Goal: Task Accomplishment & Management: Manage account settings

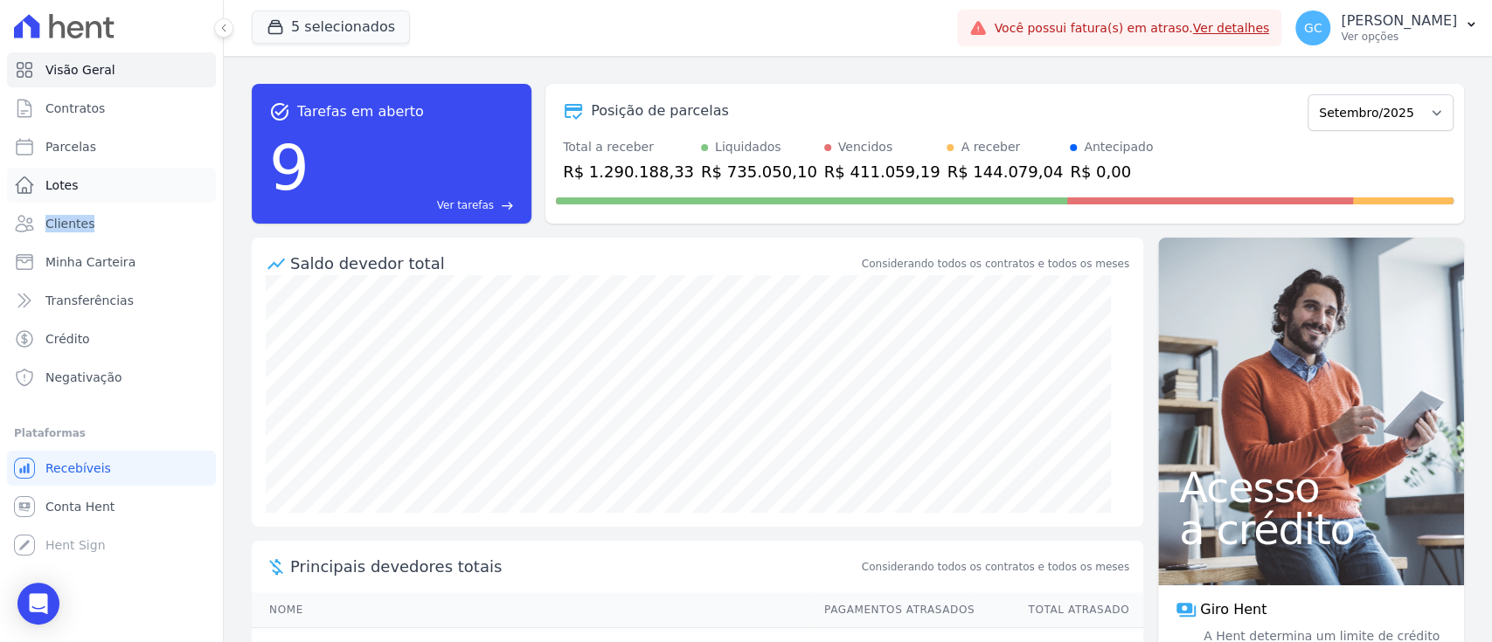
click at [93, 201] on ul "Visão Geral Contratos Parcelas Lotes Clientes Minha Carteira Transferências Cré…" at bounding box center [111, 223] width 209 height 343
click at [88, 221] on span "Clientes" at bounding box center [69, 223] width 49 height 17
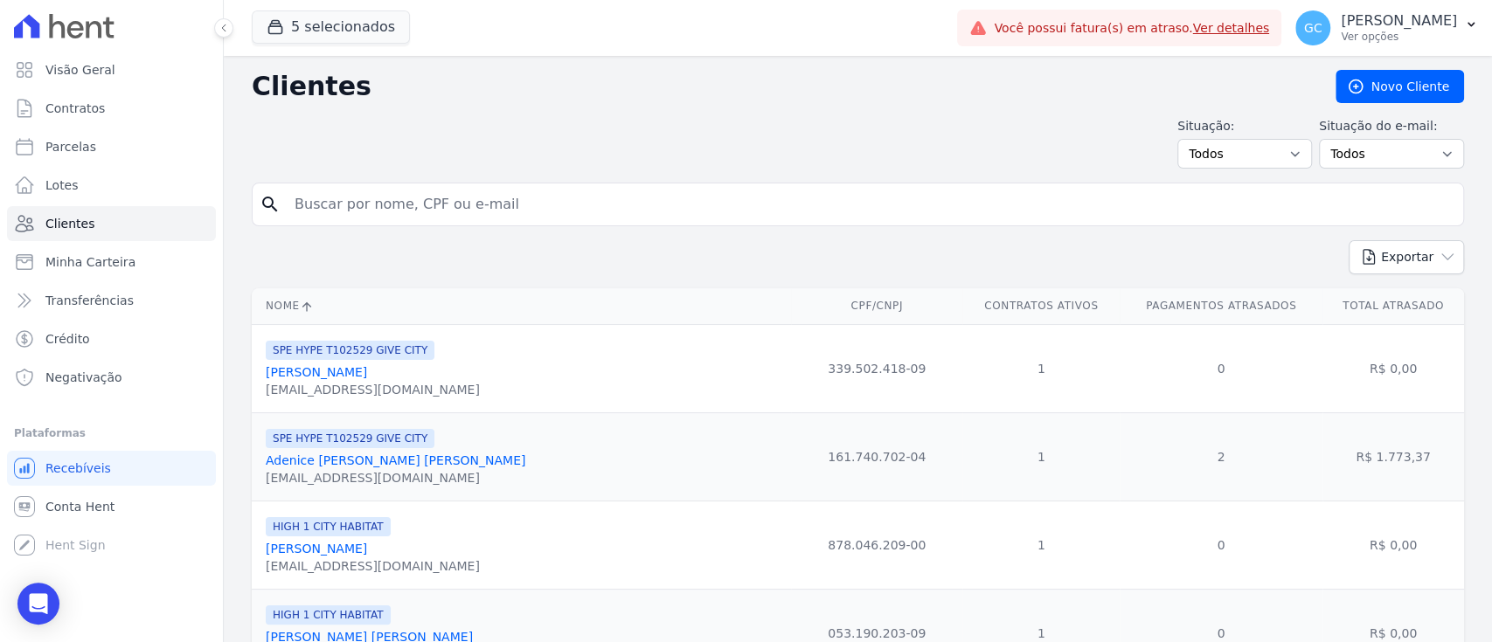
click at [540, 208] on input "search" at bounding box center [870, 204] width 1172 height 35
paste input "[PERSON_NAME]"
type input "[PERSON_NAME]"
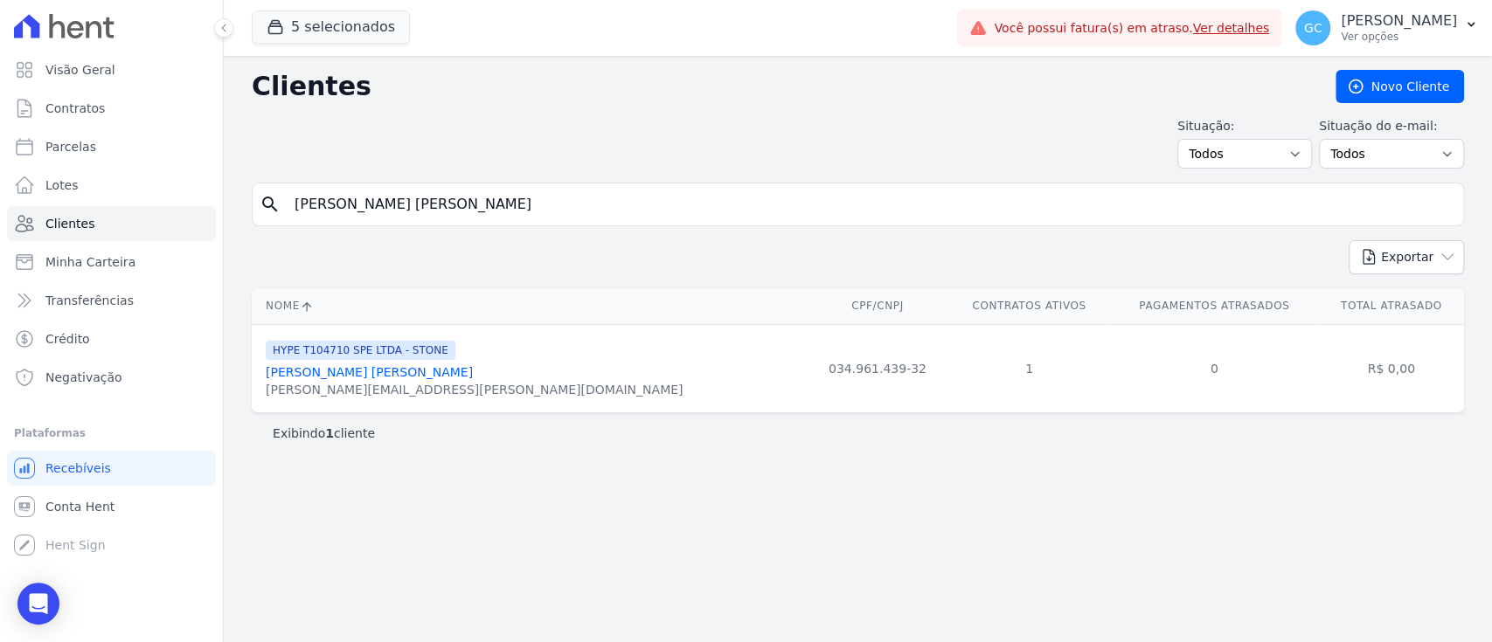
click at [385, 374] on link "[PERSON_NAME] [PERSON_NAME]" at bounding box center [369, 372] width 207 height 14
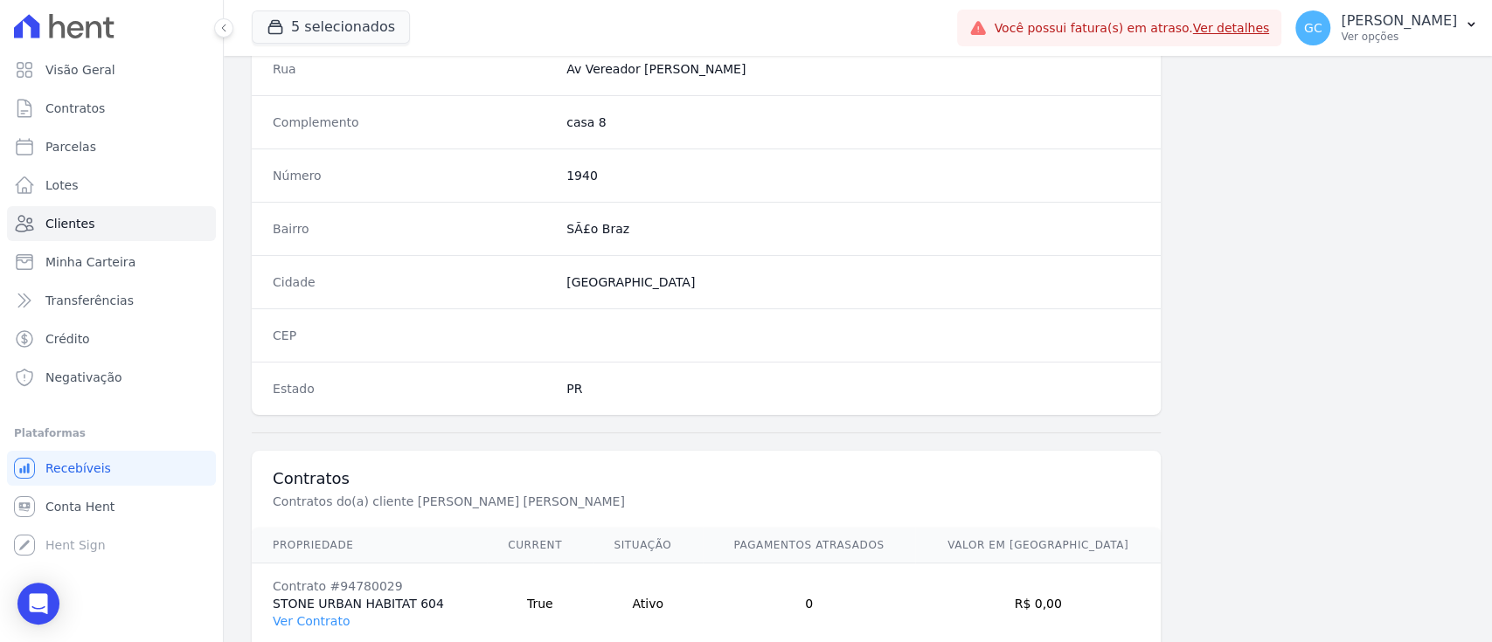
scroll to position [989, 0]
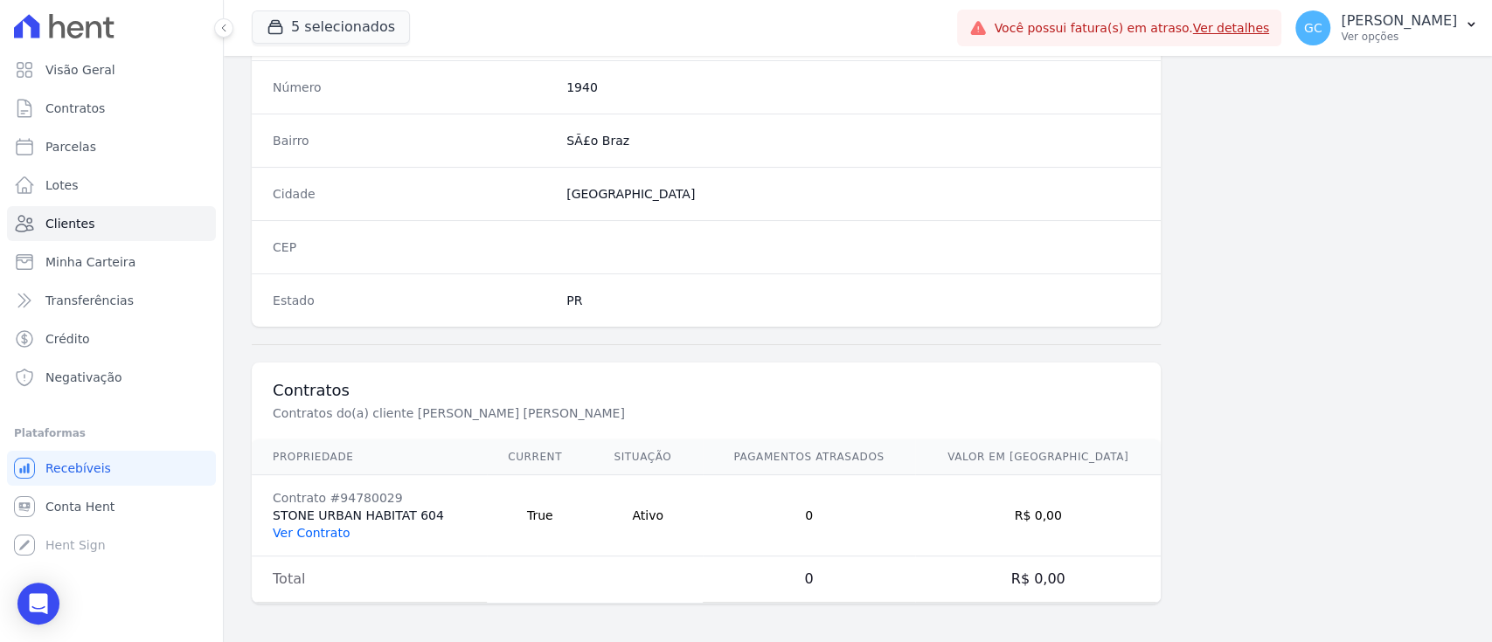
click at [309, 531] on link "Ver Contrato" at bounding box center [311, 533] width 77 height 14
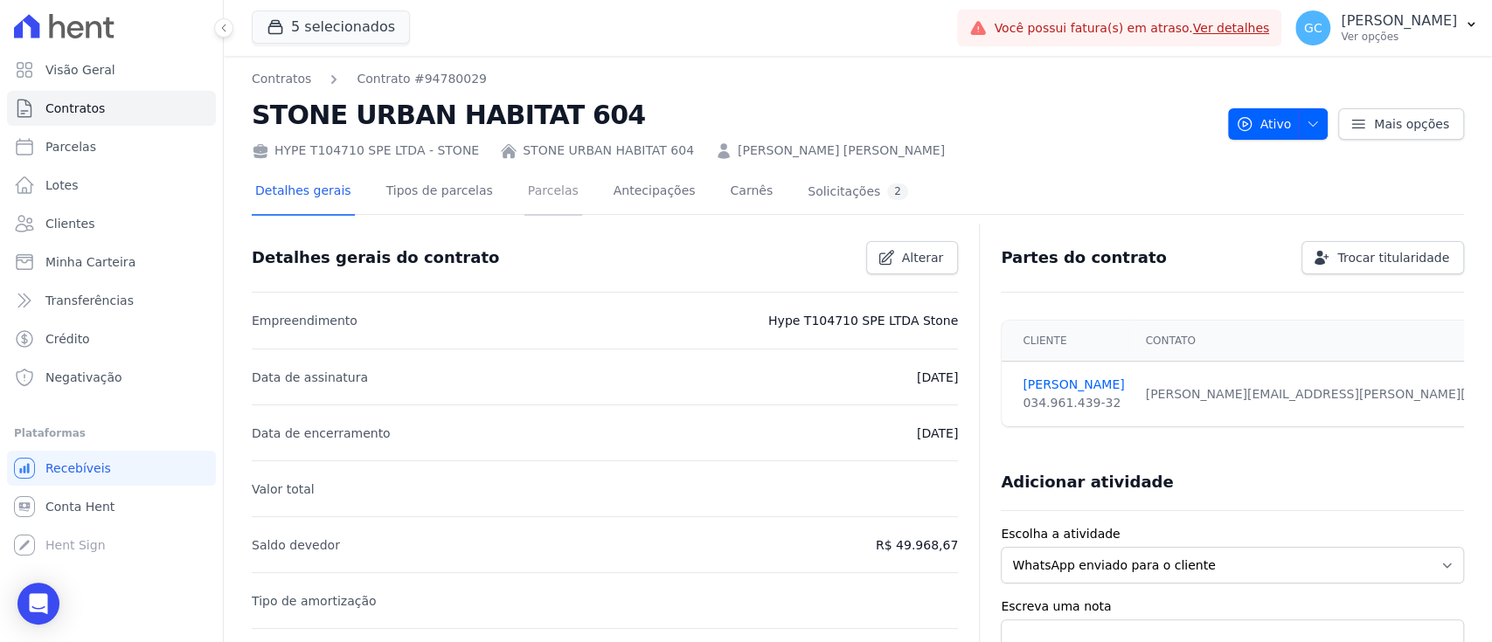
click at [541, 199] on link "Parcelas" at bounding box center [553, 193] width 58 height 46
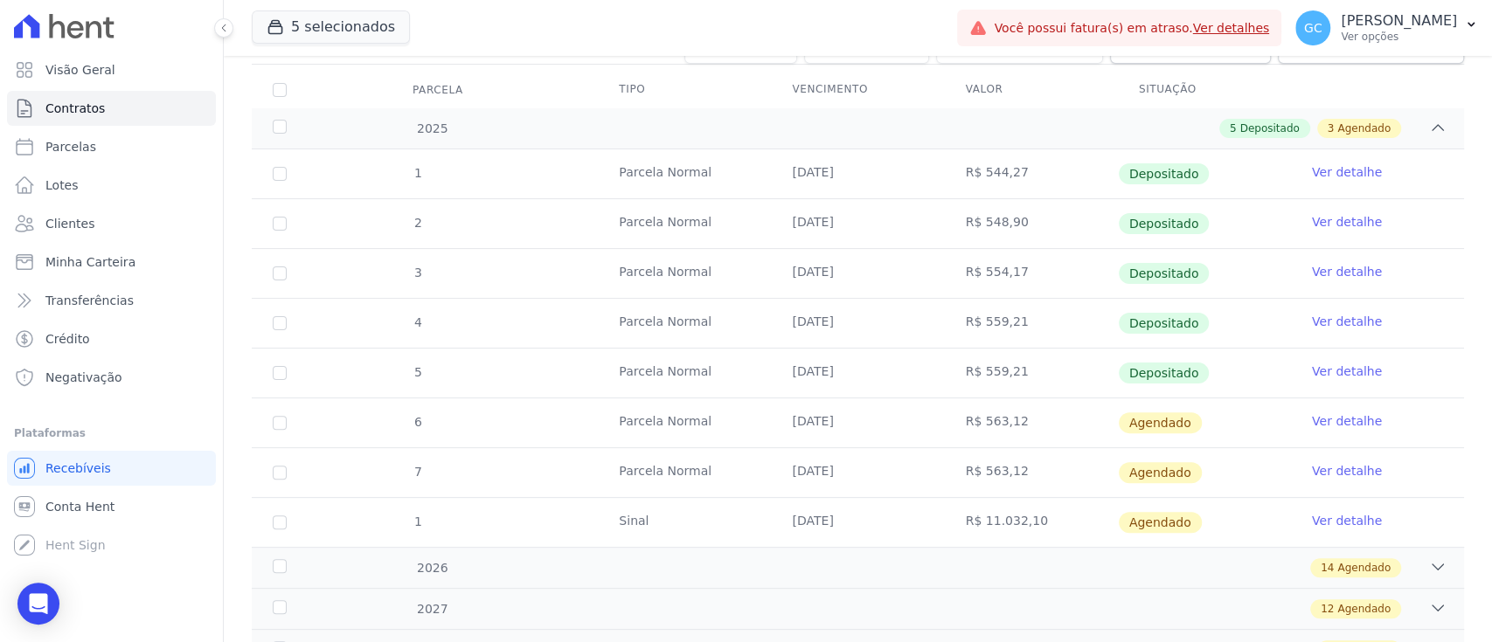
scroll to position [298, 0]
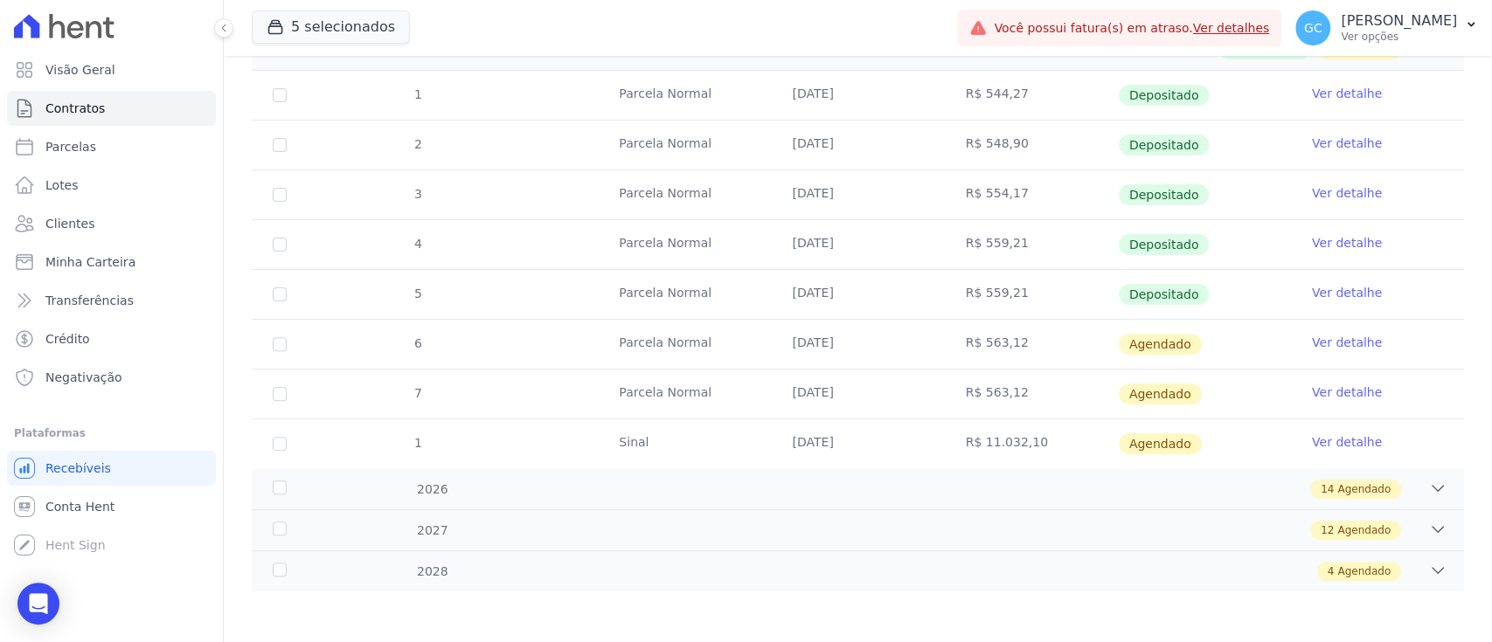
drag, startPoint x: 768, startPoint y: 344, endPoint x: 1437, endPoint y: 353, distance: 668.7
click at [1436, 353] on tr "6 Parcela Normal 20/11/2025 R$ 563,12 Agendado Ver detalhe" at bounding box center [858, 344] width 1212 height 50
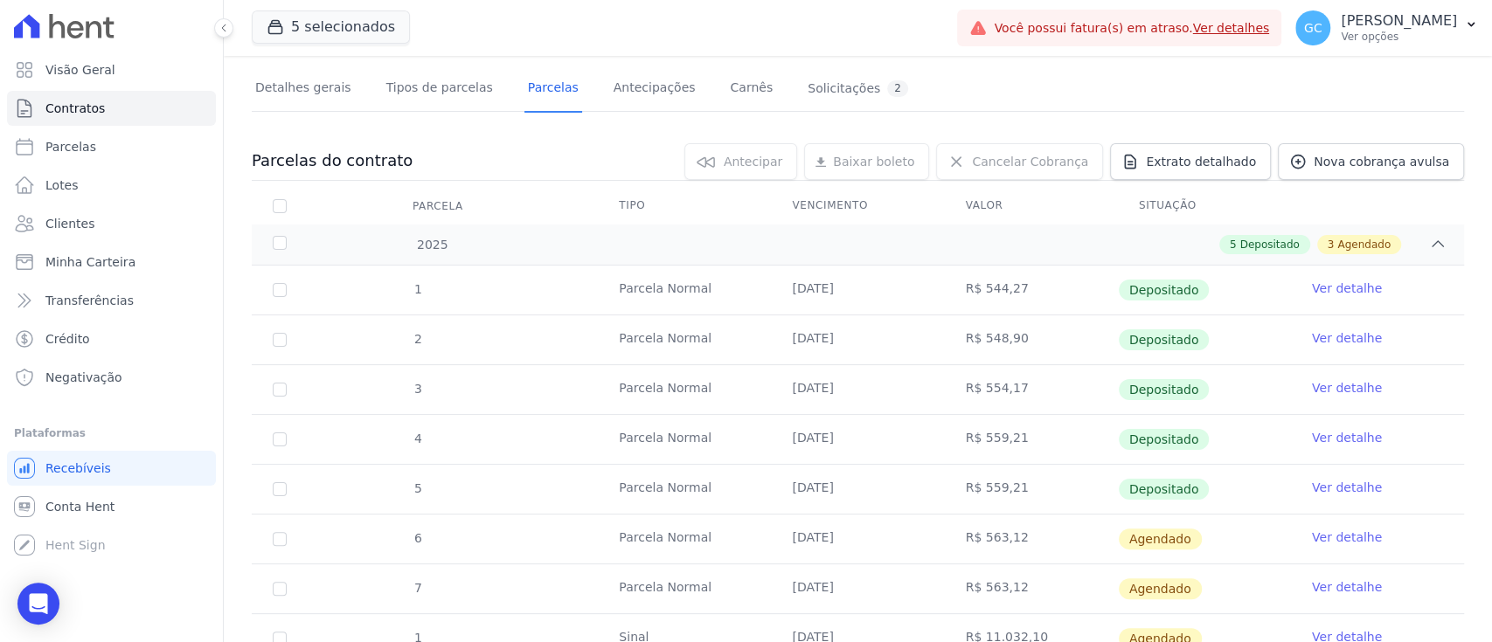
scroll to position [0, 0]
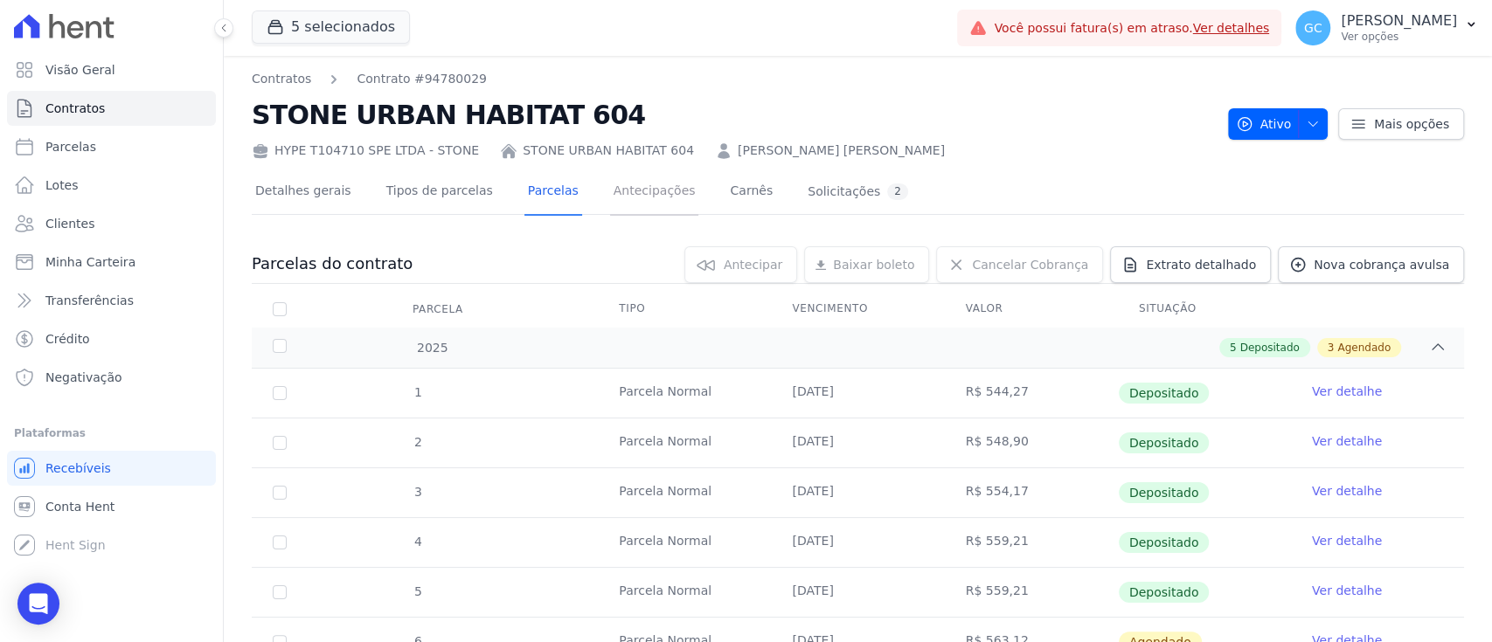
click at [614, 193] on link "Antecipações" at bounding box center [654, 193] width 89 height 46
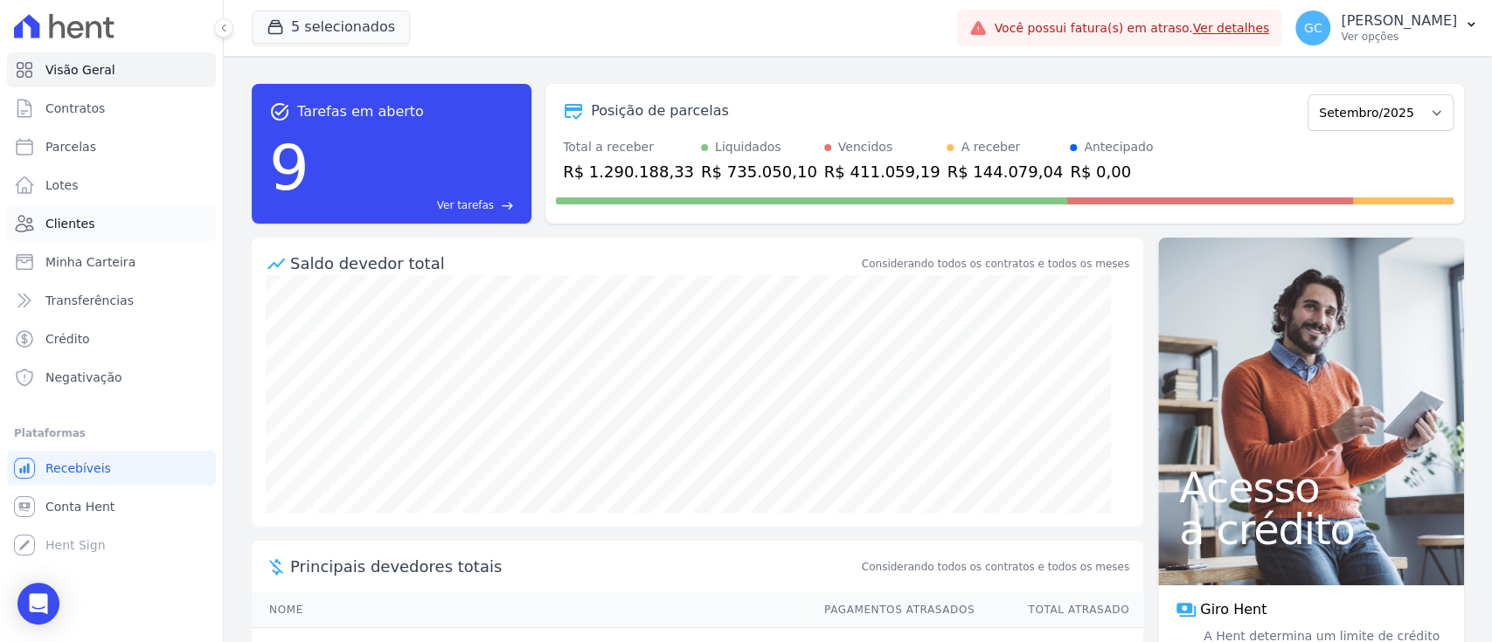
click at [89, 213] on link "Clientes" at bounding box center [111, 223] width 209 height 35
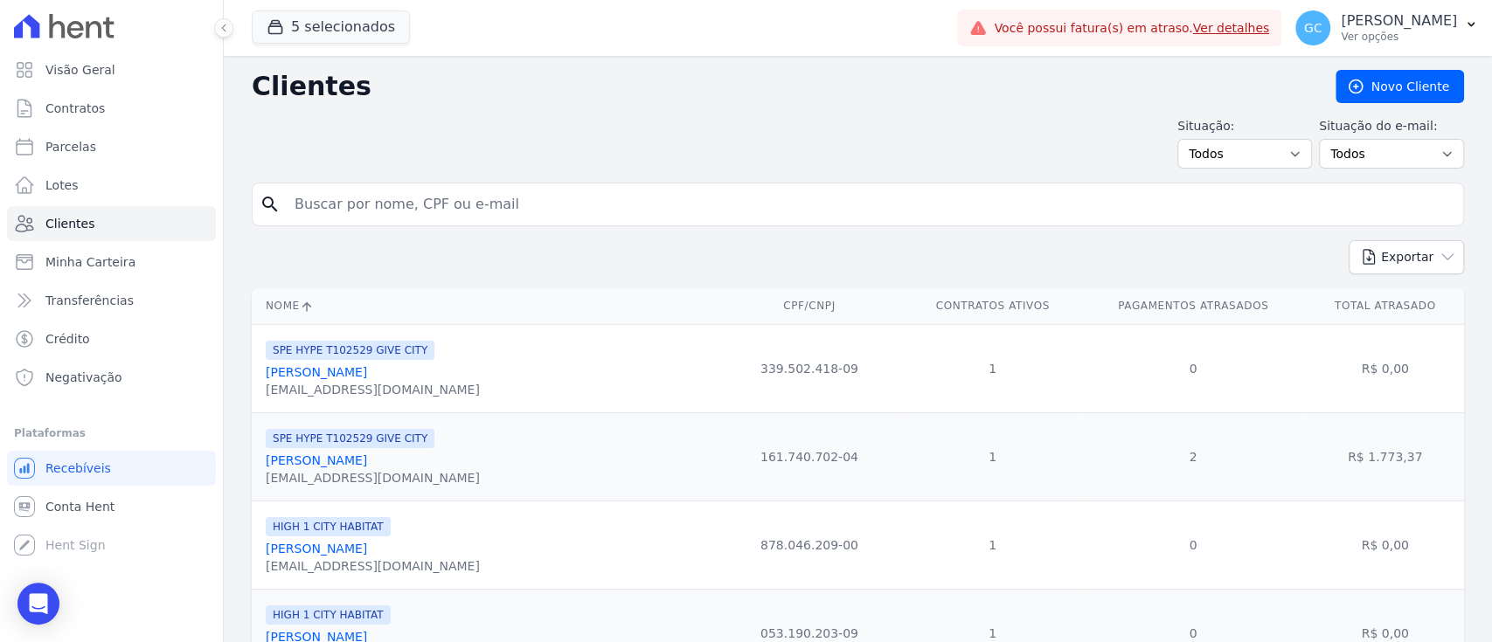
drag, startPoint x: 438, startPoint y: 228, endPoint x: 443, endPoint y: 213, distance: 15.8
click at [439, 228] on form "search" at bounding box center [858, 212] width 1212 height 58
click at [443, 212] on input "search" at bounding box center [870, 204] width 1172 height 35
paste input "550,19"
type input "550,19"
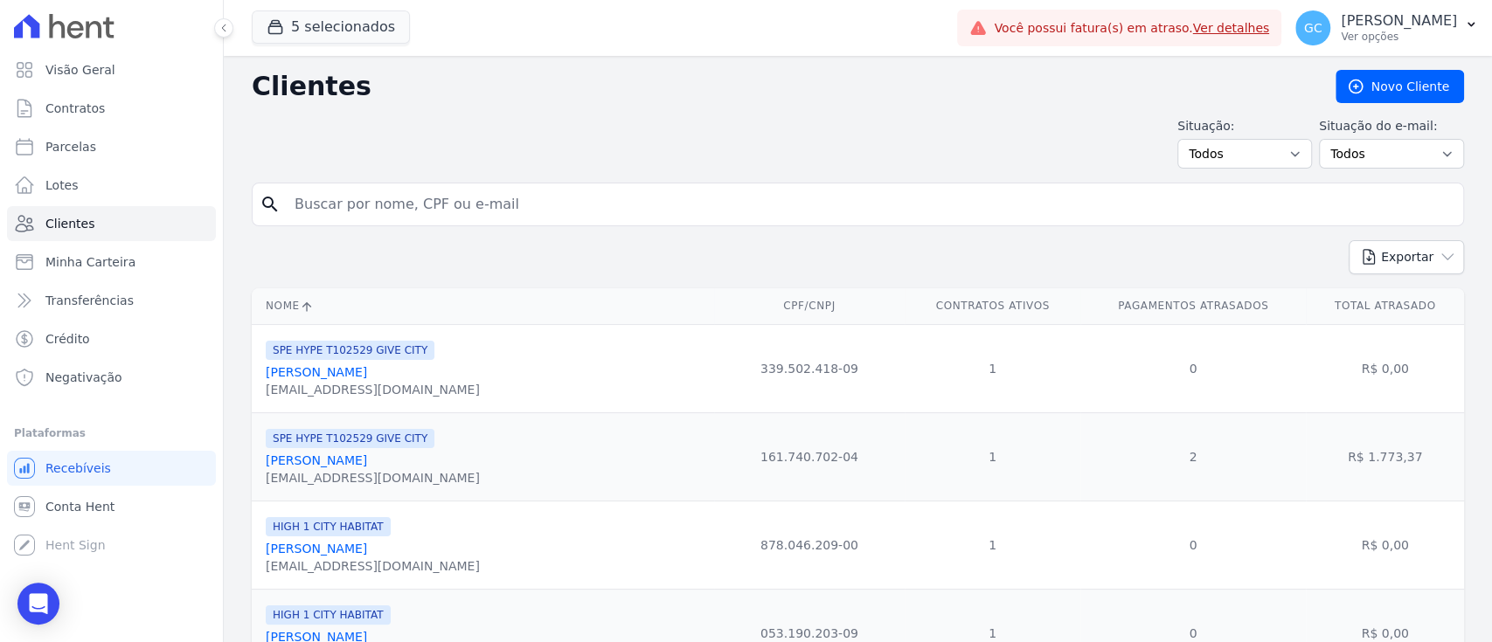
click at [489, 202] on input "search" at bounding box center [870, 204] width 1172 height 35
paste input "[PERSON_NAME] [PERSON_NAME]"
type input "[PERSON_NAME] [PERSON_NAME]"
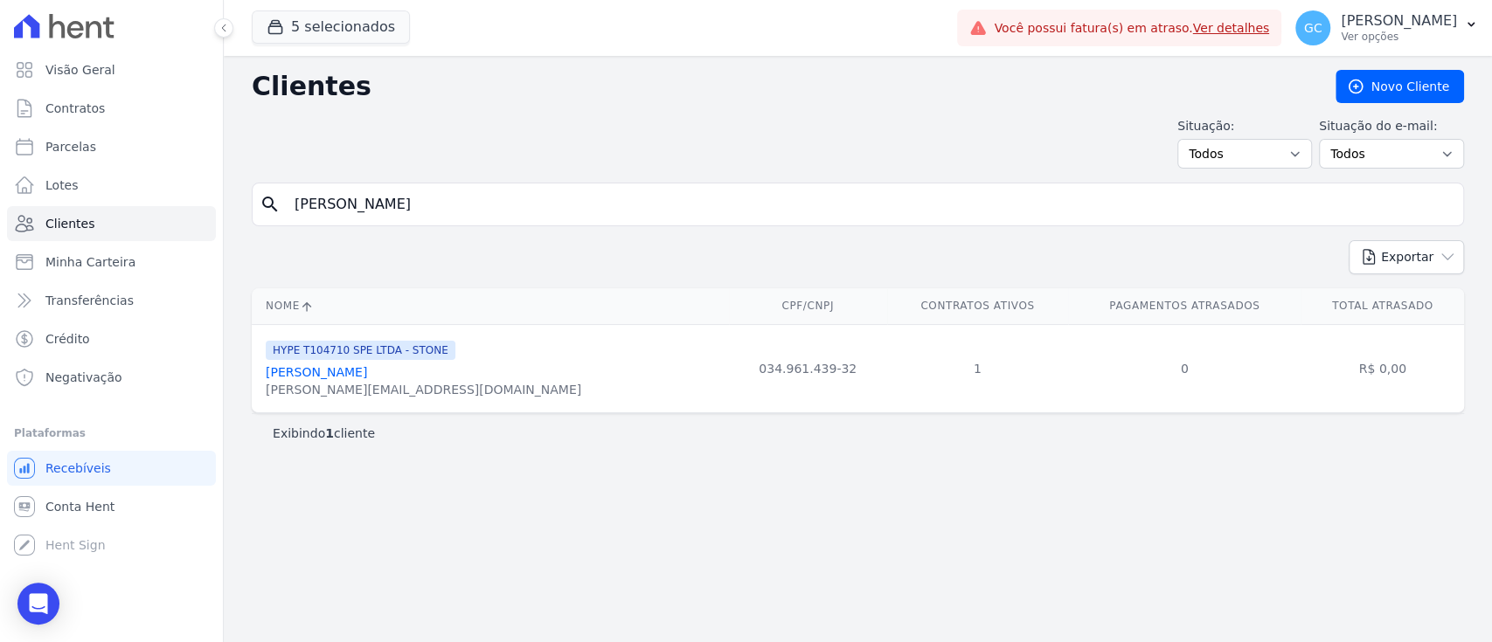
click at [367, 374] on link "[PERSON_NAME] [PERSON_NAME]" at bounding box center [316, 372] width 101 height 14
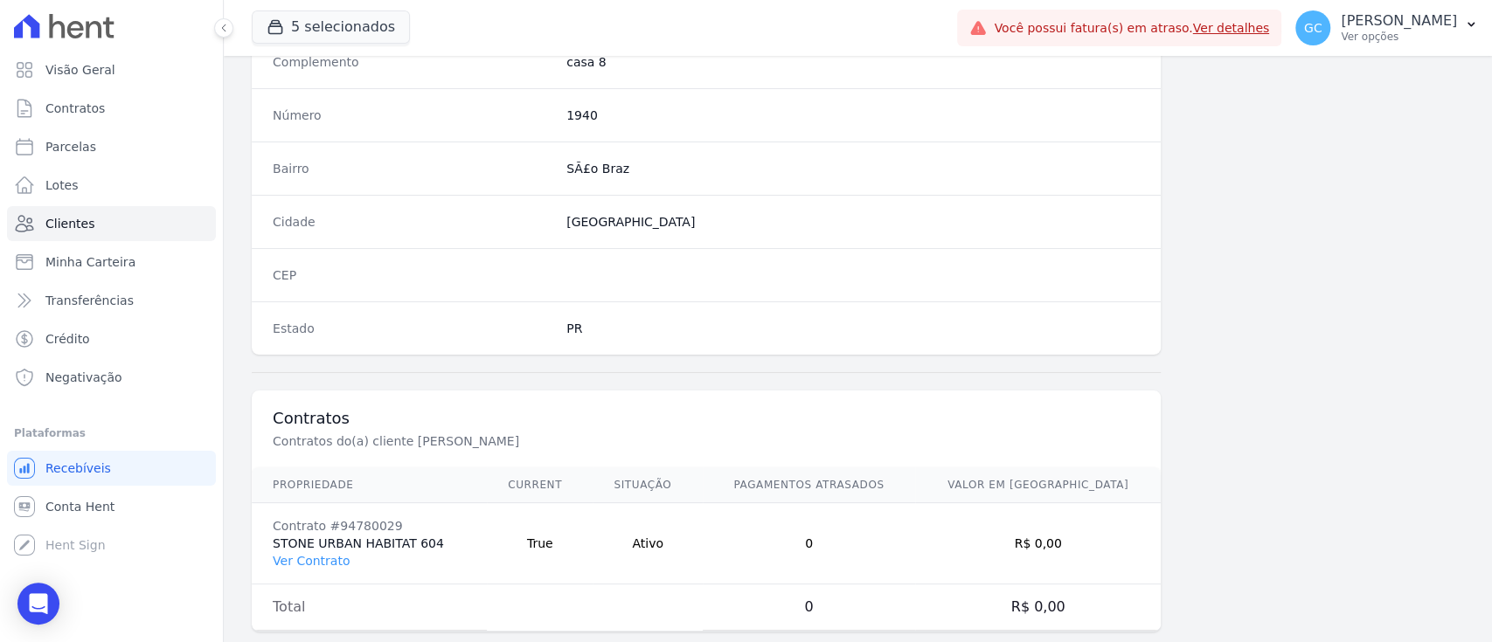
scroll to position [989, 0]
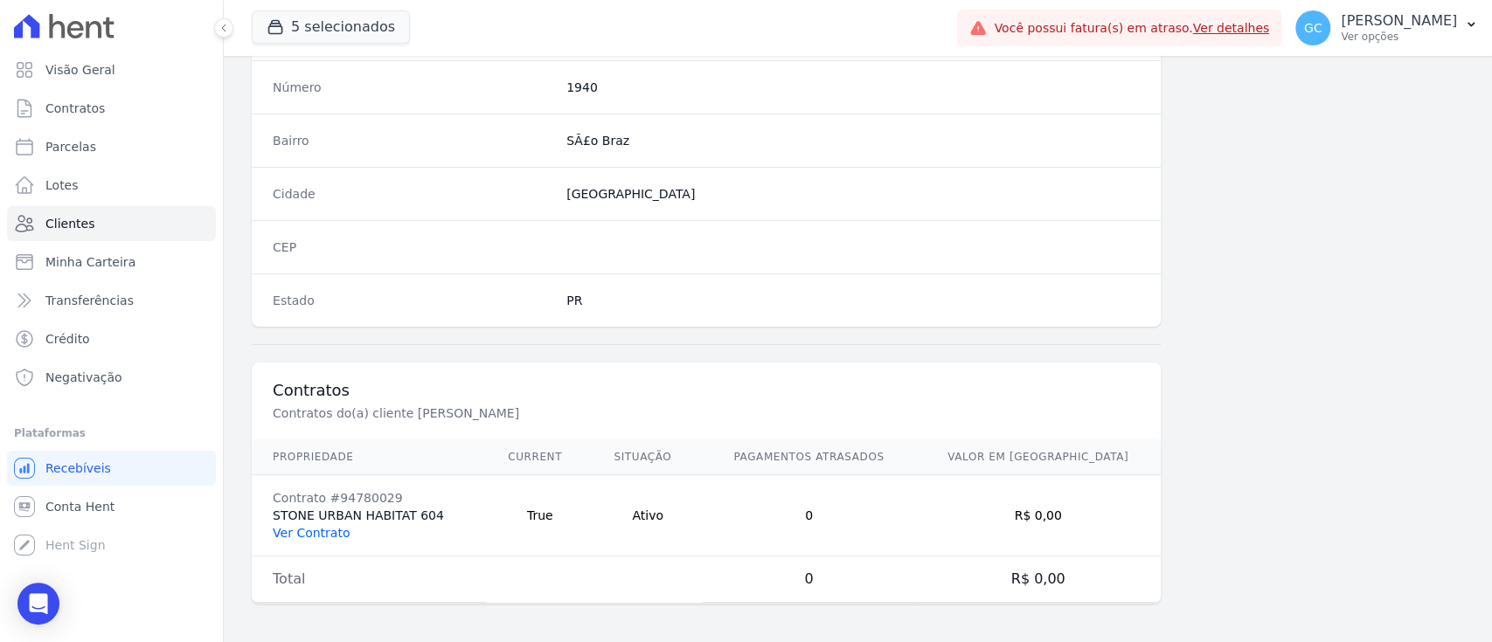
click at [329, 530] on link "Ver Contrato" at bounding box center [311, 533] width 77 height 14
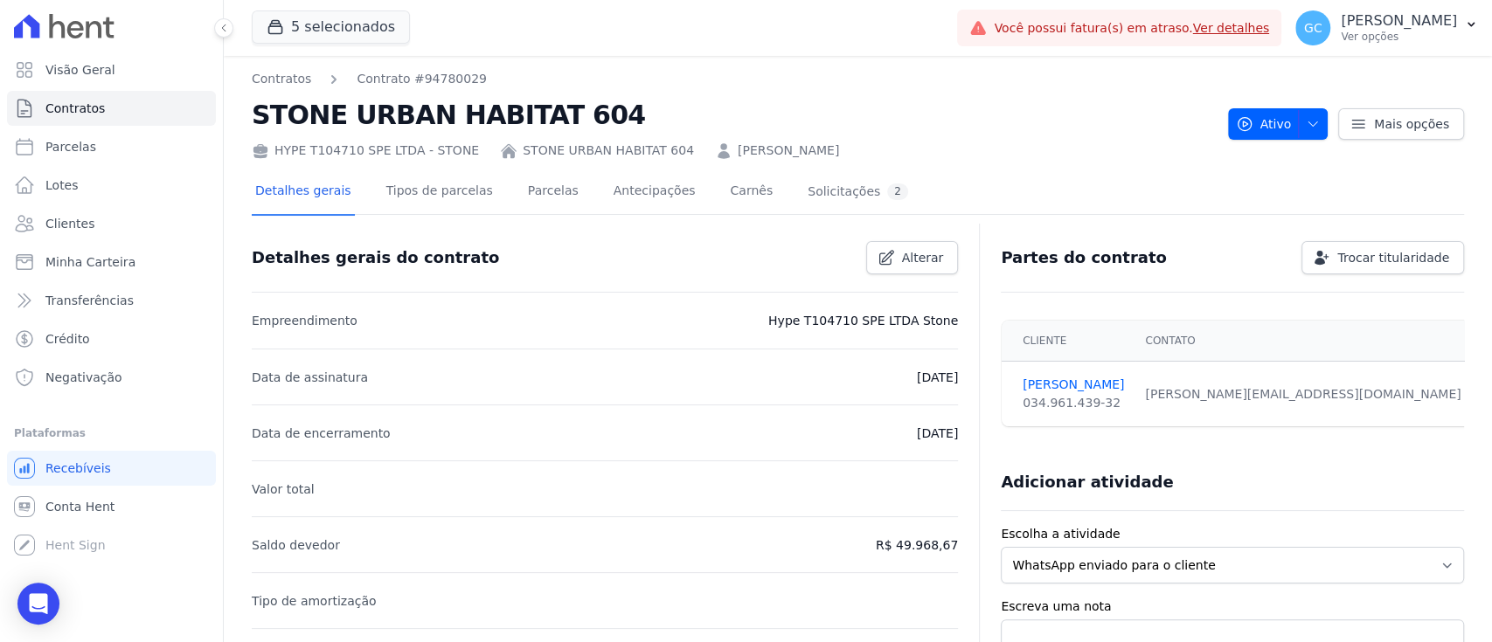
click at [496, 193] on div "Detalhes gerais Tipos de parcelas Parcelas Antecipações Carnês Solicitações 2" at bounding box center [582, 193] width 660 height 46
click at [668, 199] on div "Detalhes gerais Tipos de parcelas Parcelas Antecipações Carnês Solicitações 2" at bounding box center [582, 193] width 660 height 46
click at [652, 191] on link "Antecipações" at bounding box center [654, 193] width 89 height 46
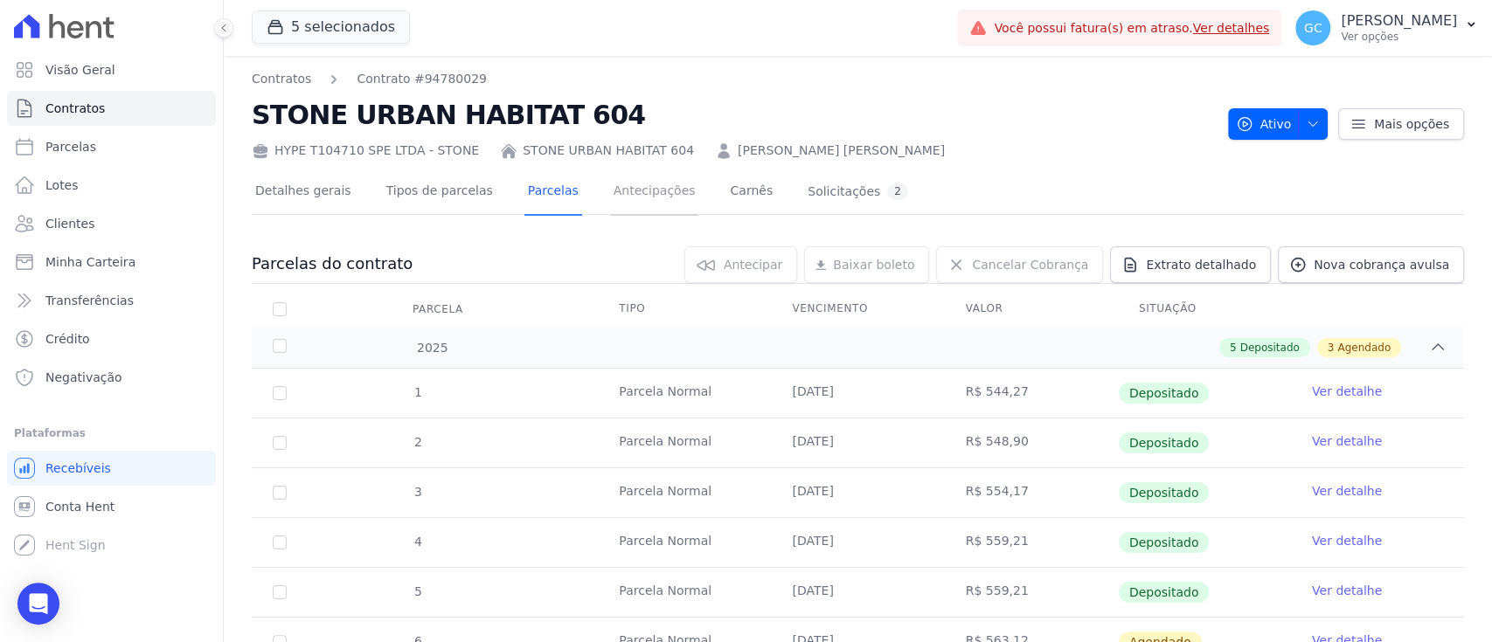
click at [640, 200] on link "Antecipações" at bounding box center [654, 193] width 89 height 46
click at [648, 192] on link "Antecipações" at bounding box center [654, 193] width 89 height 46
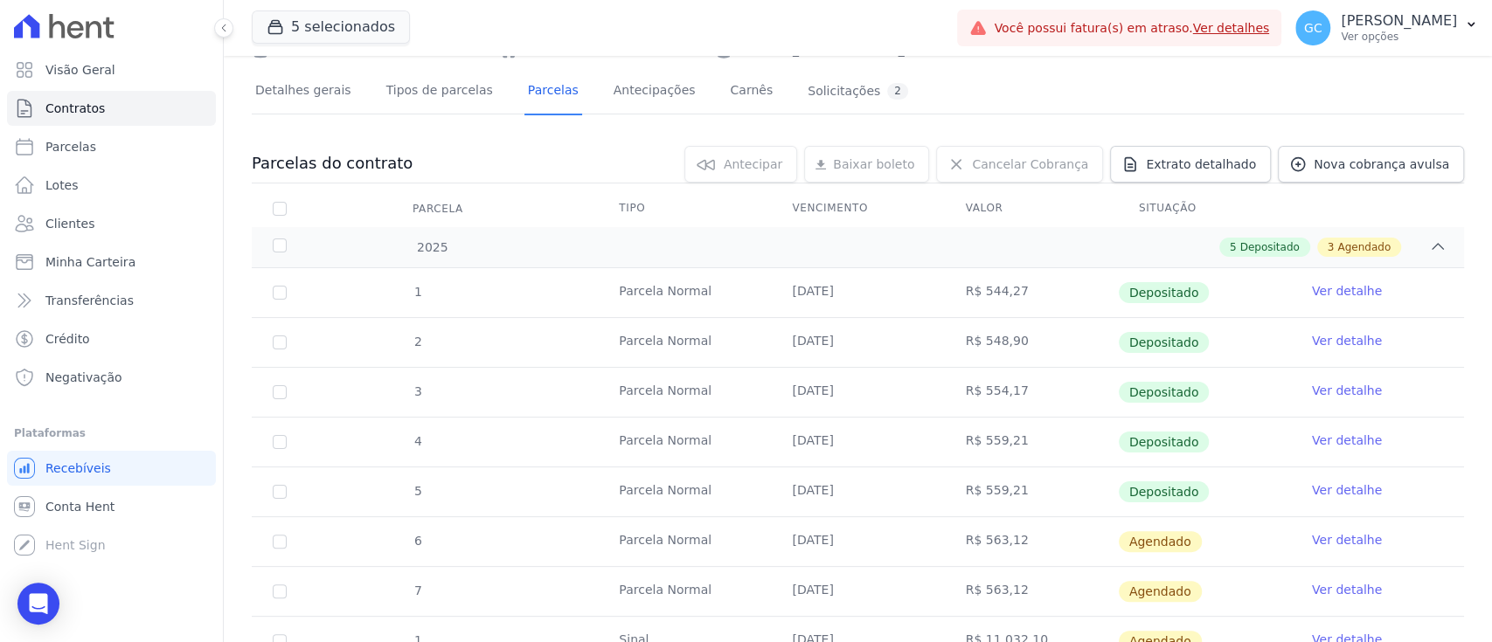
scroll to position [298, 0]
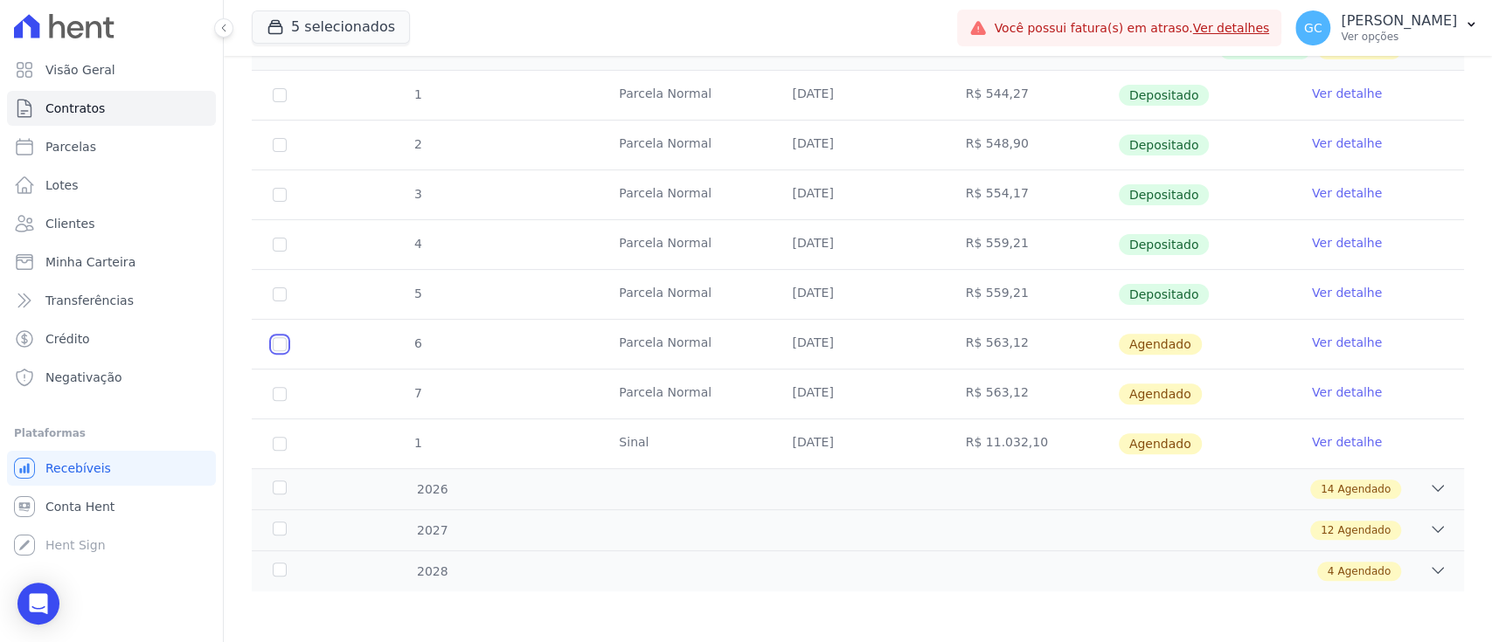
click at [284, 341] on input "checkbox" at bounding box center [280, 344] width 14 height 14
checkbox input "true"
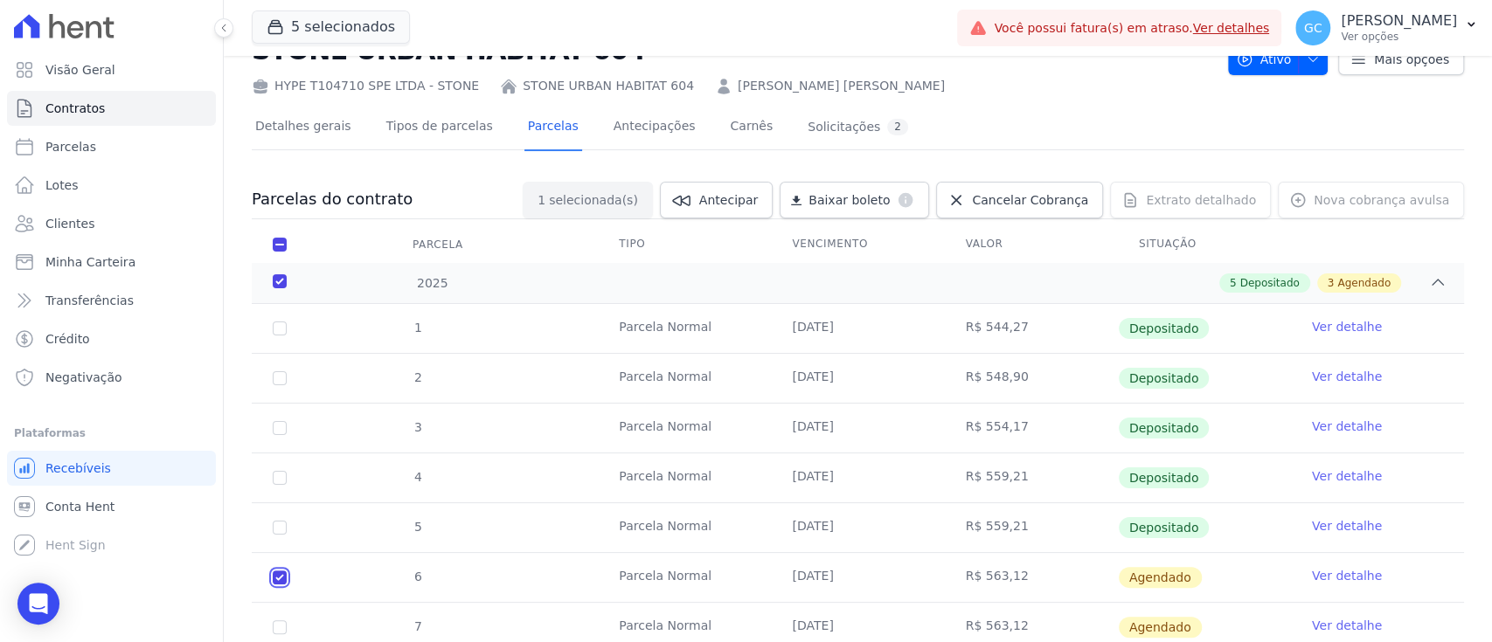
scroll to position [0, 0]
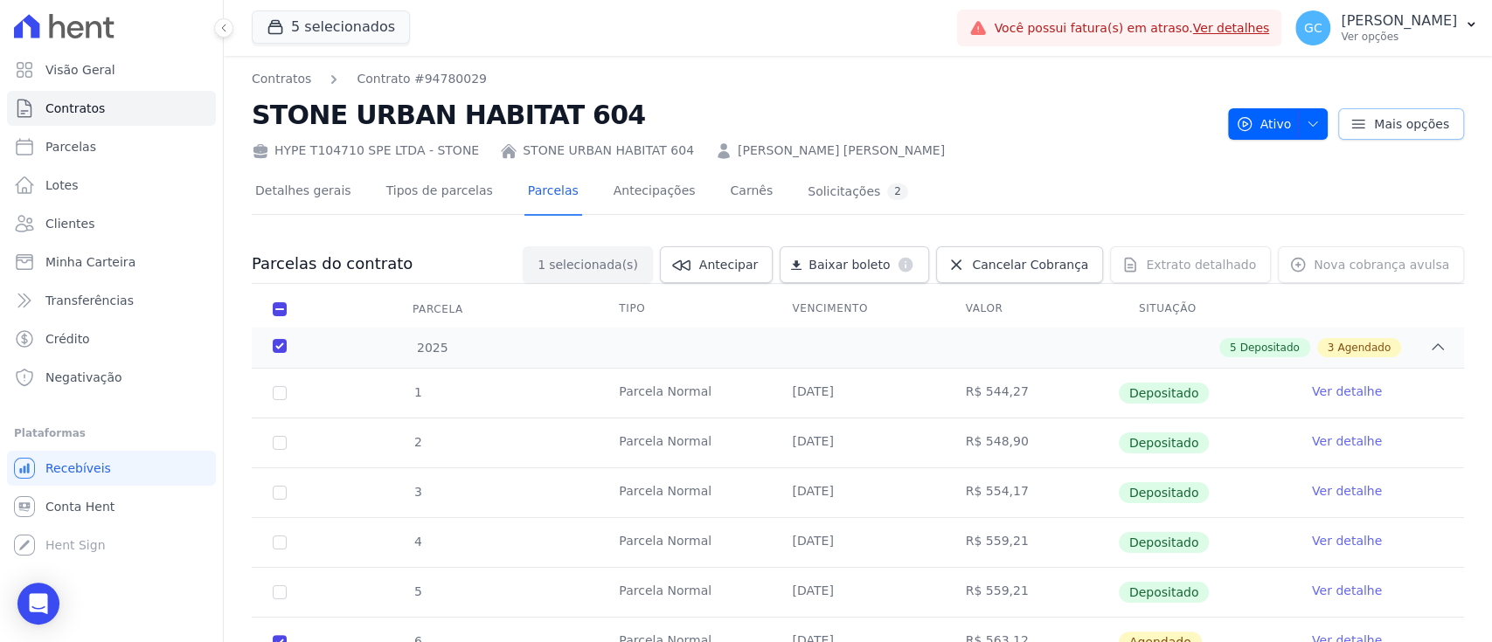
click at [1361, 108] on link "Mais opções" at bounding box center [1401, 123] width 126 height 31
click at [1021, 135] on div "HYPE T104710 SPE LTDA - STONE STONE URBAN HABITAT 604 Raphael Batista Marques" at bounding box center [733, 147] width 962 height 25
click at [645, 185] on link "Antecipações" at bounding box center [654, 193] width 89 height 46
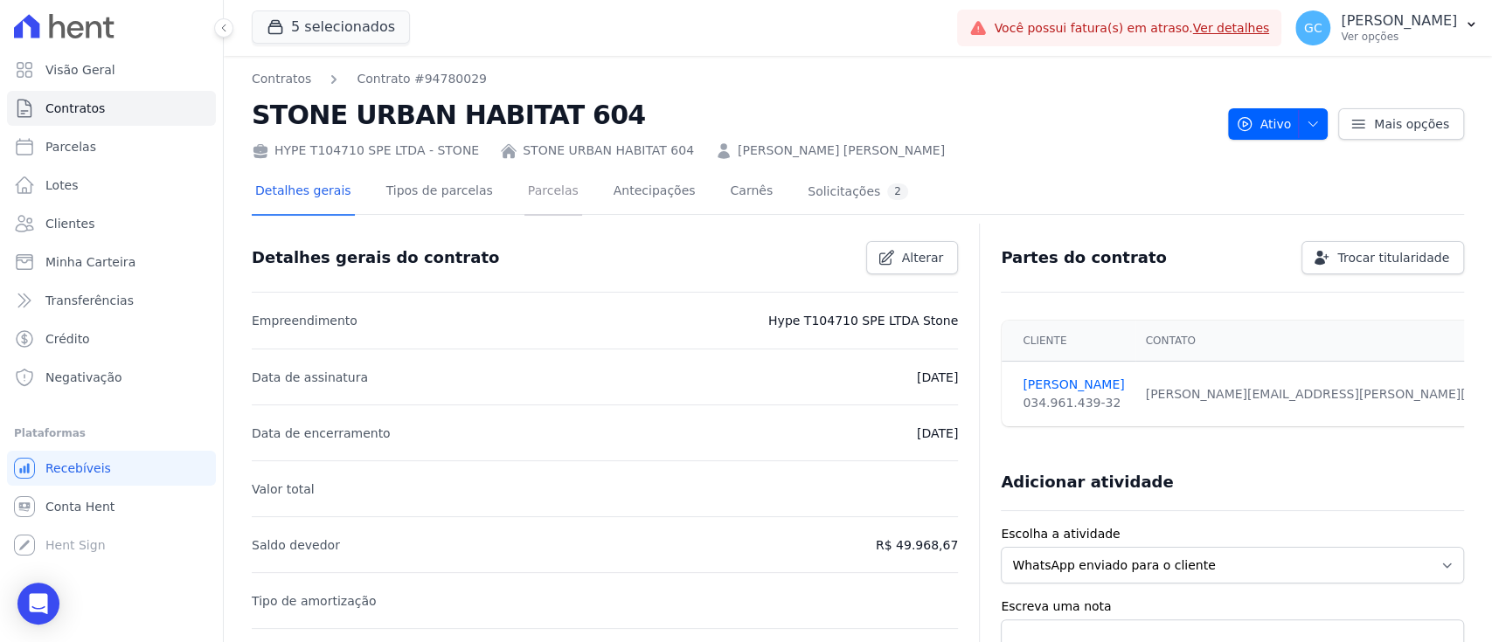
click at [544, 193] on link "Parcelas" at bounding box center [553, 193] width 58 height 46
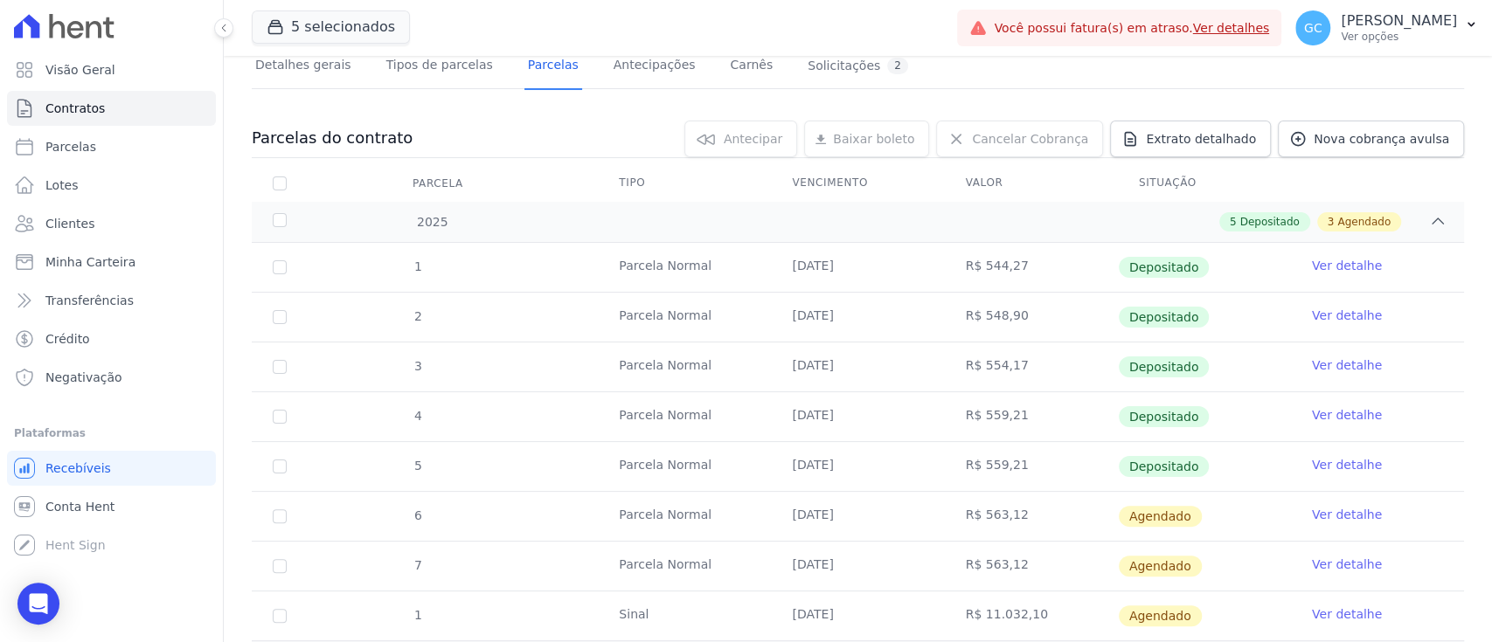
scroll to position [298, 0]
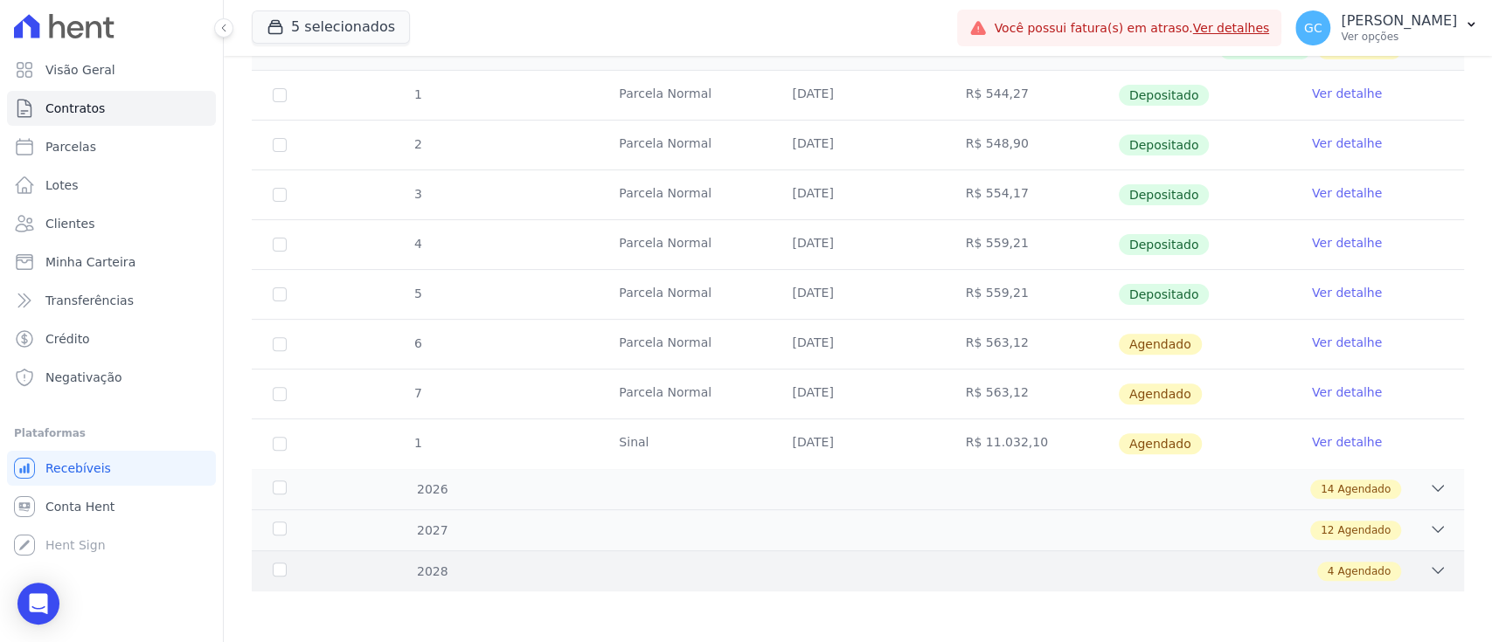
click at [530, 562] on div "4 Agendado" at bounding box center [917, 571] width 1058 height 19
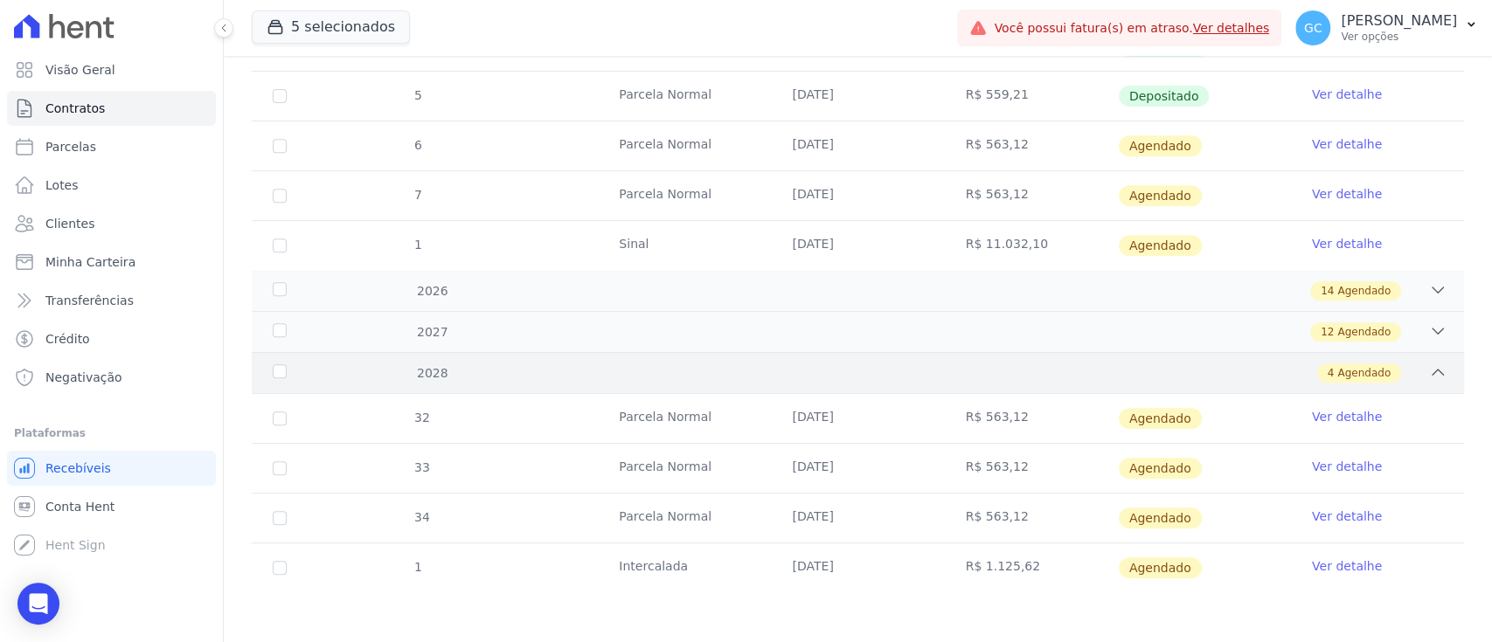
scroll to position [380, 0]
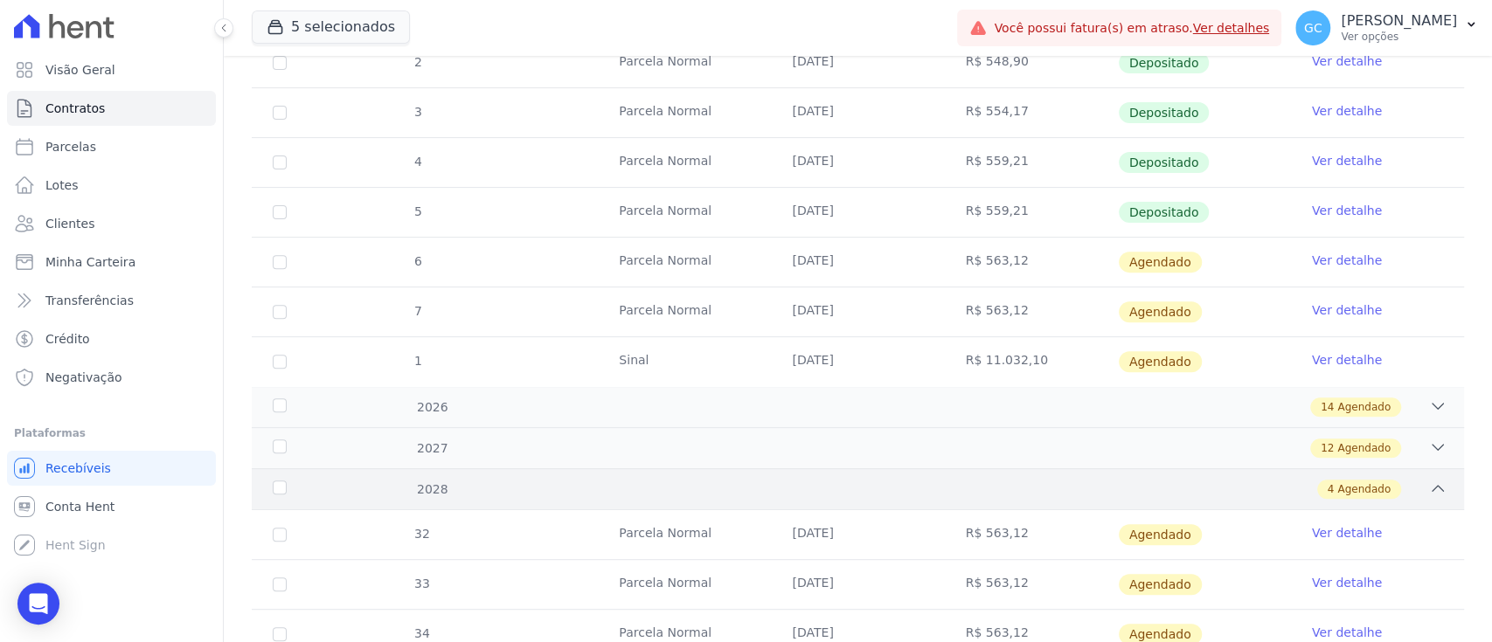
click at [555, 475] on div "2028 4 Agendado" at bounding box center [858, 488] width 1212 height 41
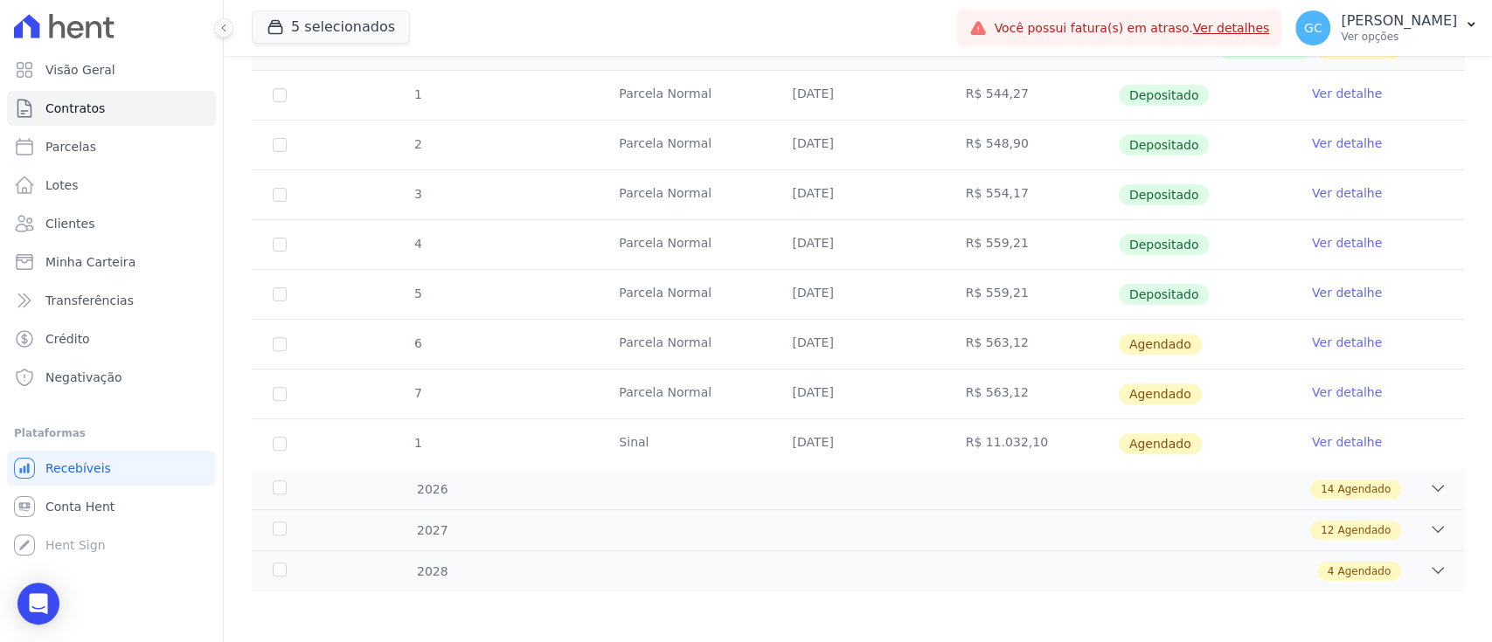
click at [496, 491] on div "14 Agendado" at bounding box center [917, 489] width 1058 height 19
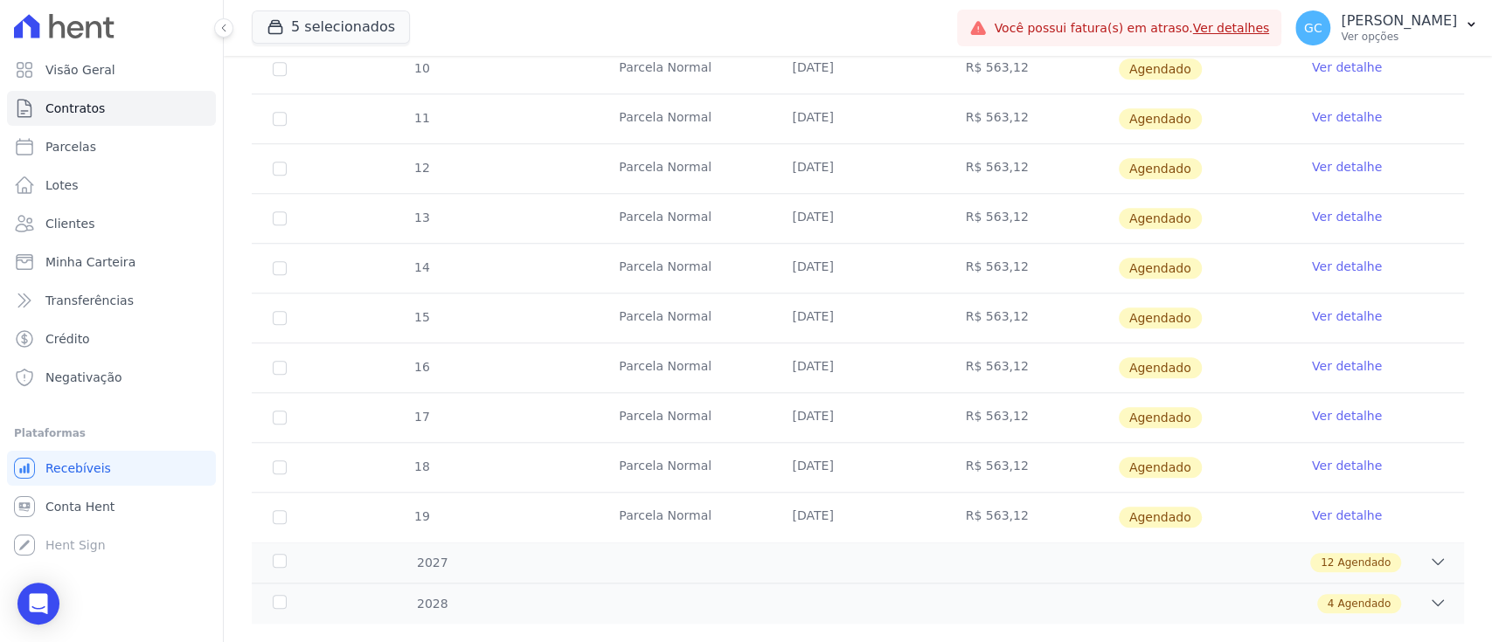
scroll to position [994, 0]
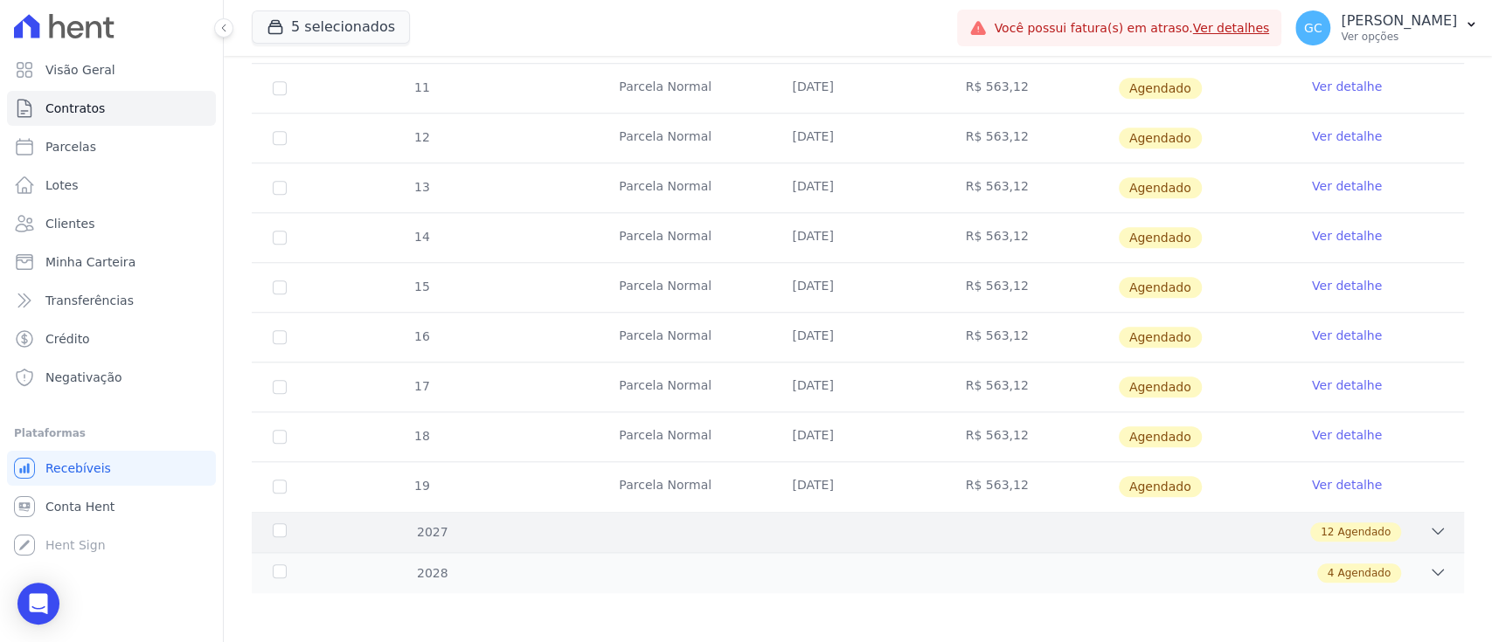
click at [885, 523] on div "12 Agendado" at bounding box center [917, 532] width 1058 height 19
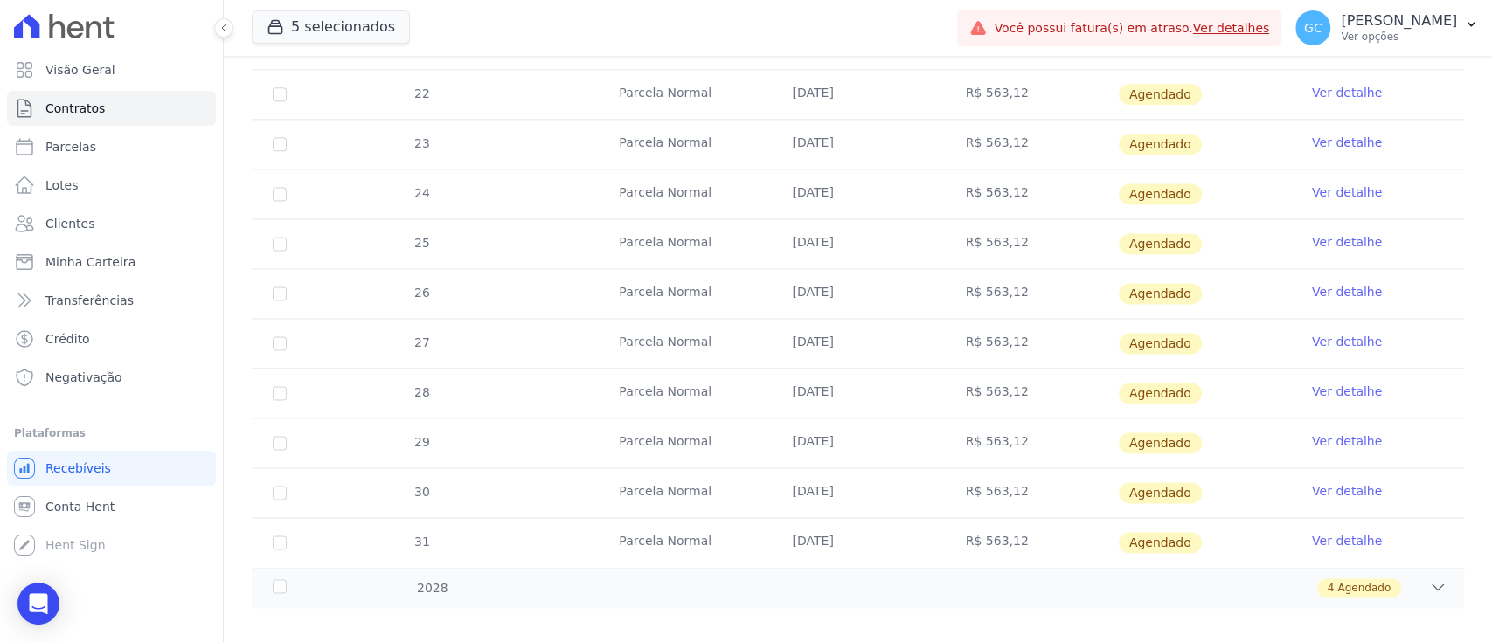
scroll to position [1591, 0]
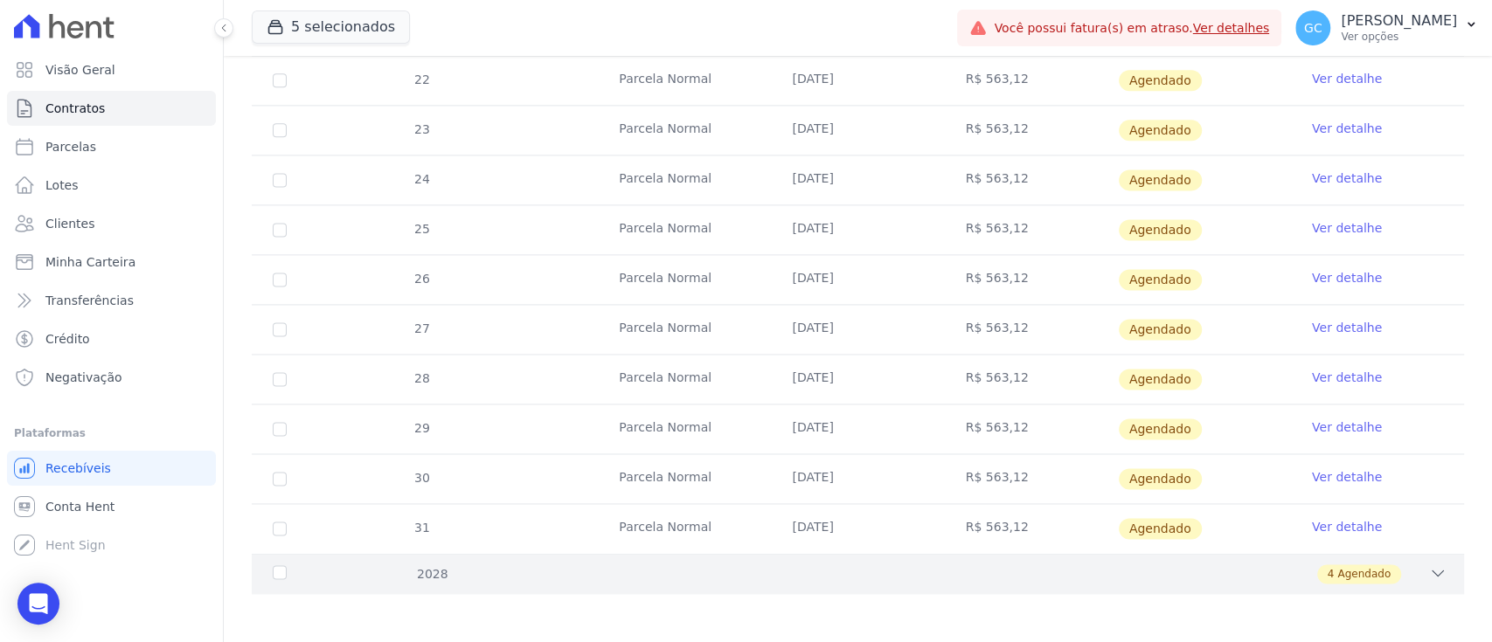
click at [773, 580] on div "2028 4 Agendado" at bounding box center [858, 573] width 1212 height 41
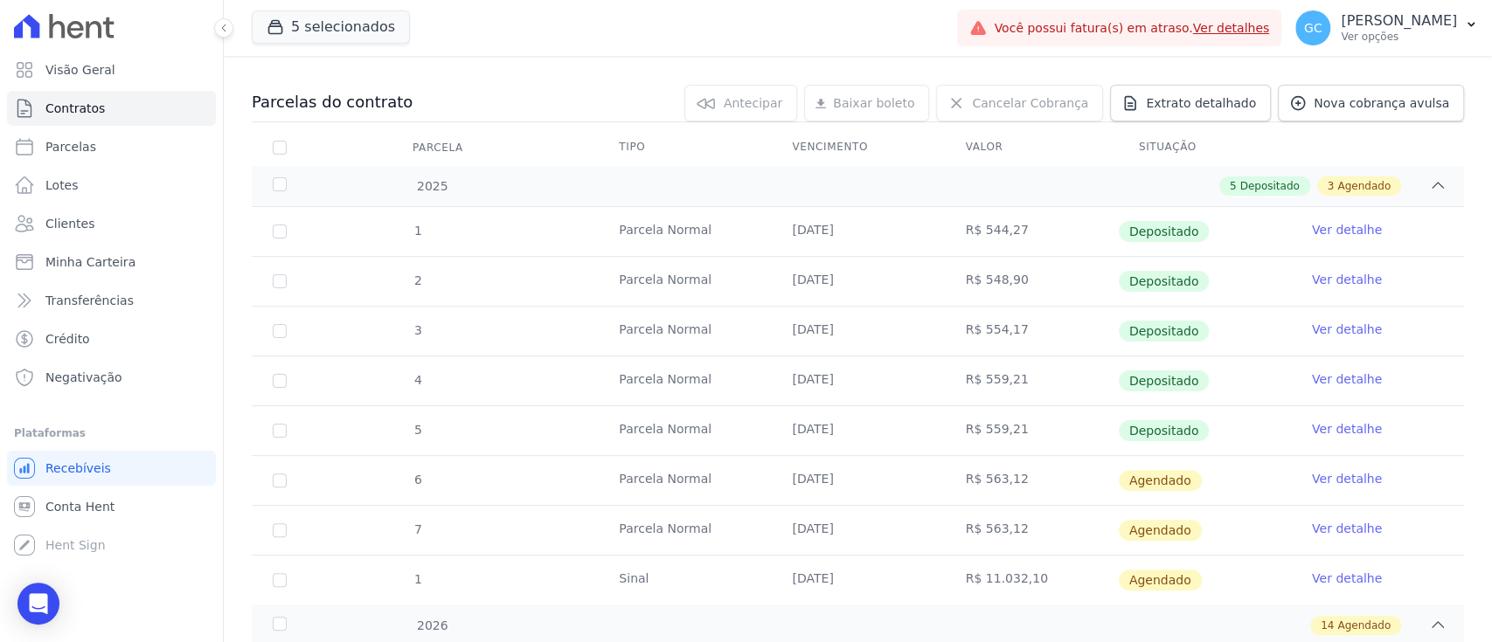
scroll to position [116, 0]
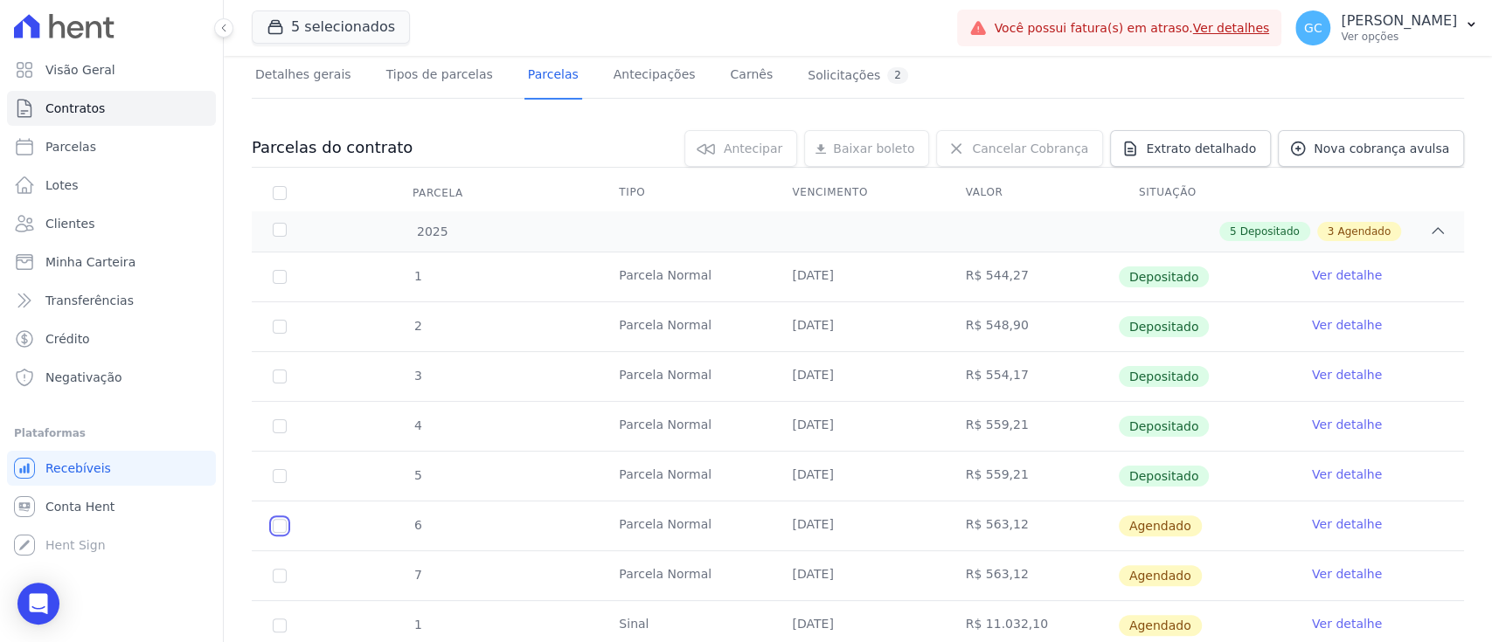
click at [282, 522] on input "checkbox" at bounding box center [280, 526] width 14 height 14
checkbox input "true"
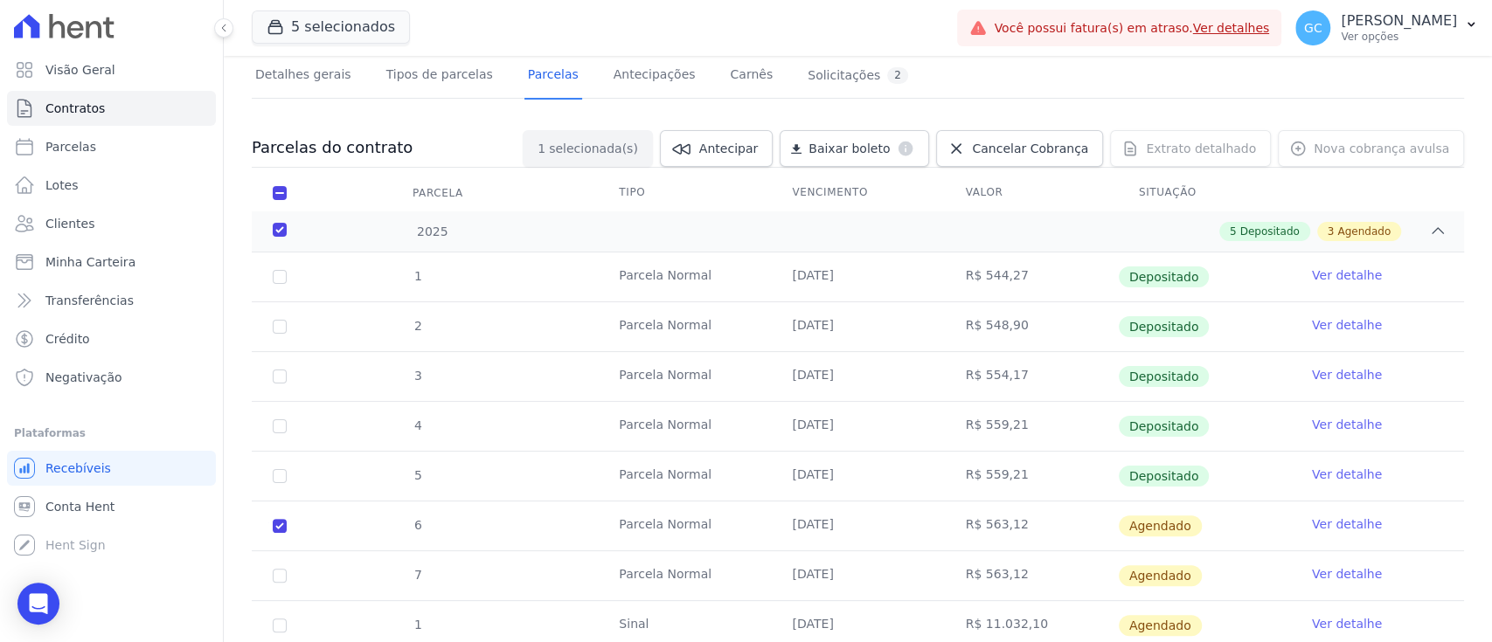
click at [1336, 526] on link "Ver detalhe" at bounding box center [1347, 524] width 70 height 17
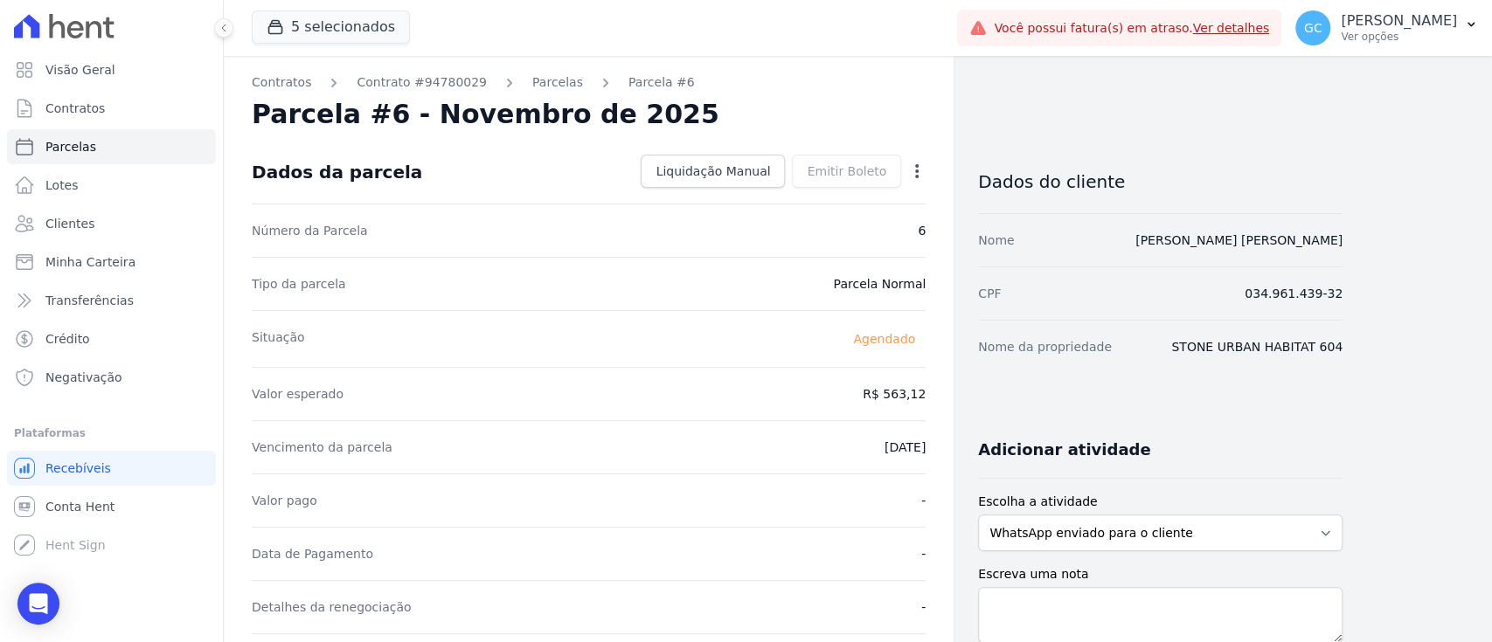
click at [758, 149] on div "Dados da parcela Liquidação Manual Liquidação Manual Data de Pagamento [DATE] […" at bounding box center [589, 172] width 674 height 63
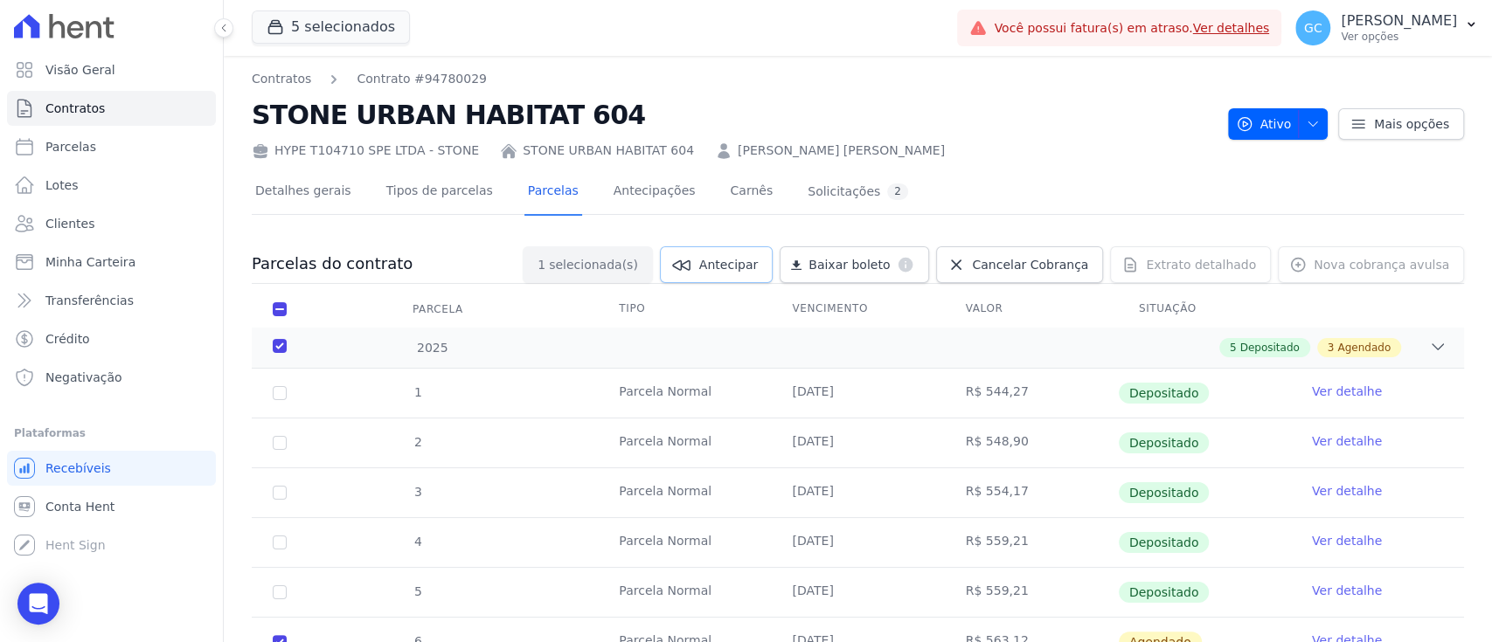
click at [734, 271] on span "Antecipar" at bounding box center [728, 264] width 59 height 17
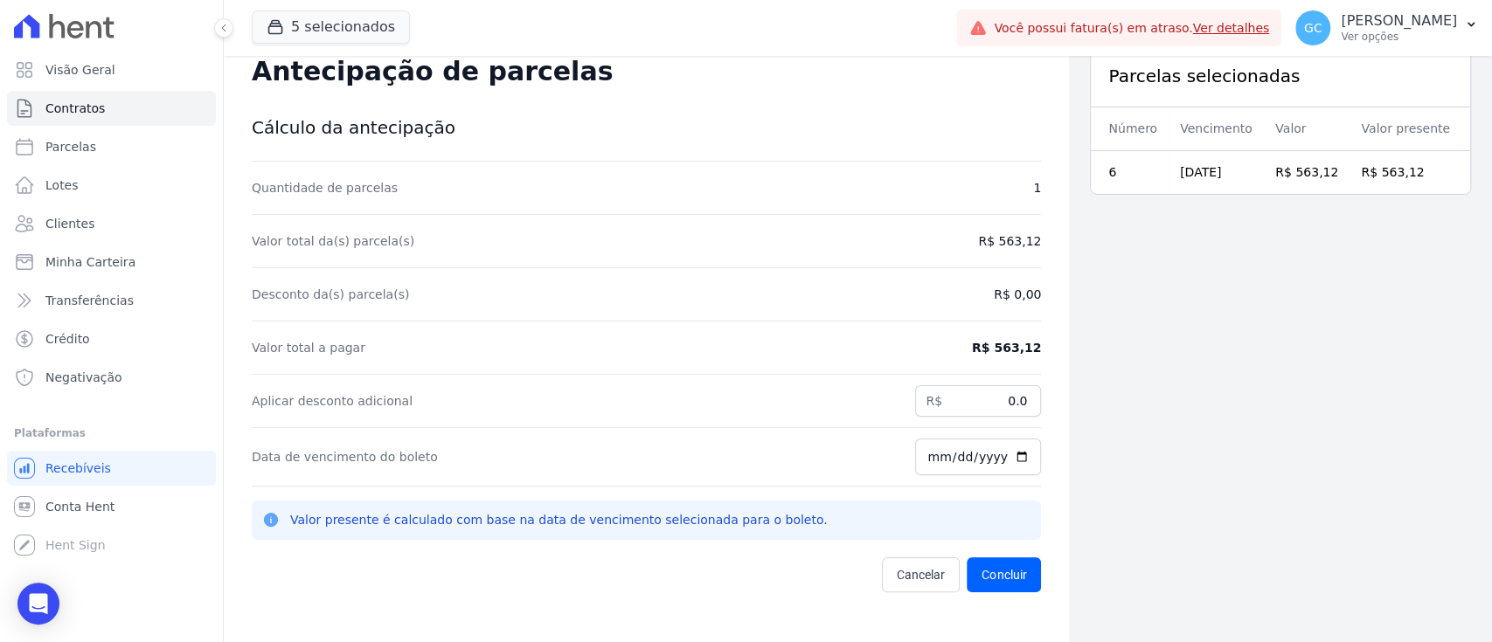
scroll to position [56, 0]
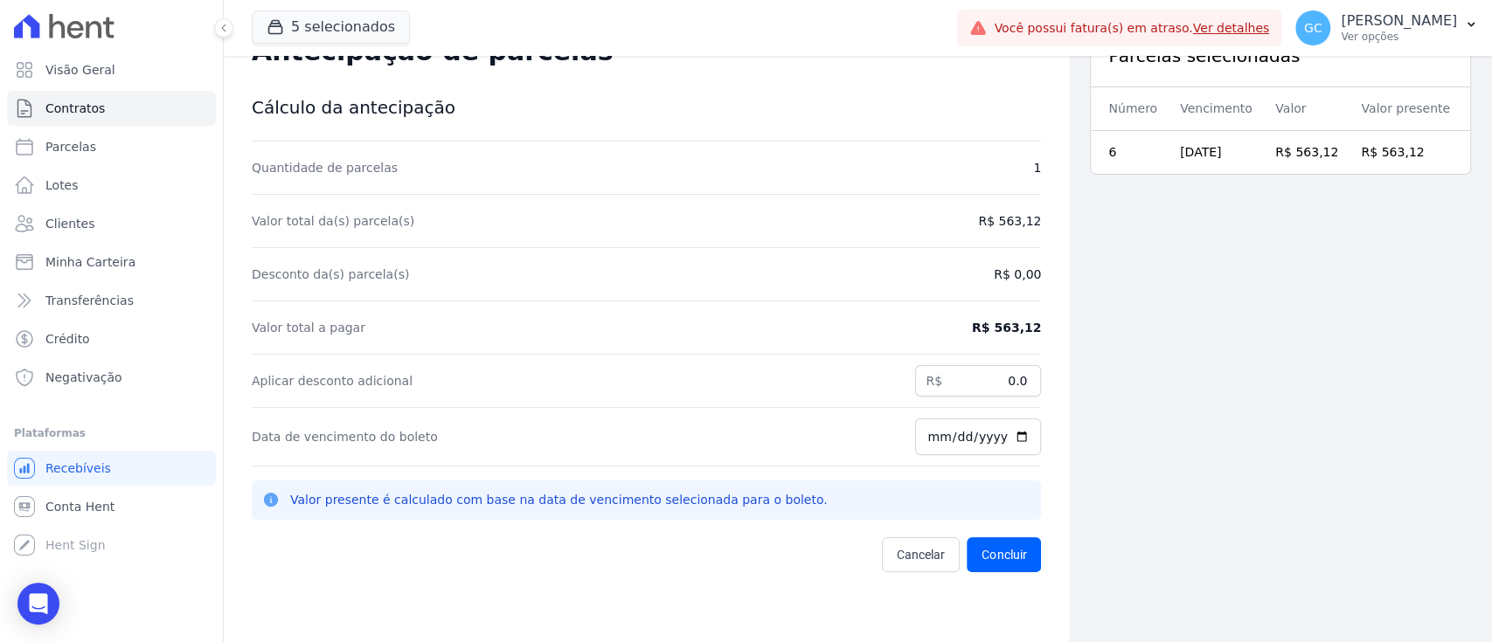
drag, startPoint x: 1027, startPoint y: 328, endPoint x: 993, endPoint y: 320, distance: 35.0
click at [993, 320] on div "Contratos Contrato #94780029 Antecipação de parcelas Antecipação de parcelas Cá…" at bounding box center [646, 321] width 845 height 642
copy dd "563,12"
click at [1147, 457] on div "Parcelas selecionadas Número Vencimento Valor Valor presente 6 [DATE] R$ 563,12…" at bounding box center [1280, 321] width 423 height 642
drag, startPoint x: 965, startPoint y: 379, endPoint x: 1052, endPoint y: 382, distance: 87.4
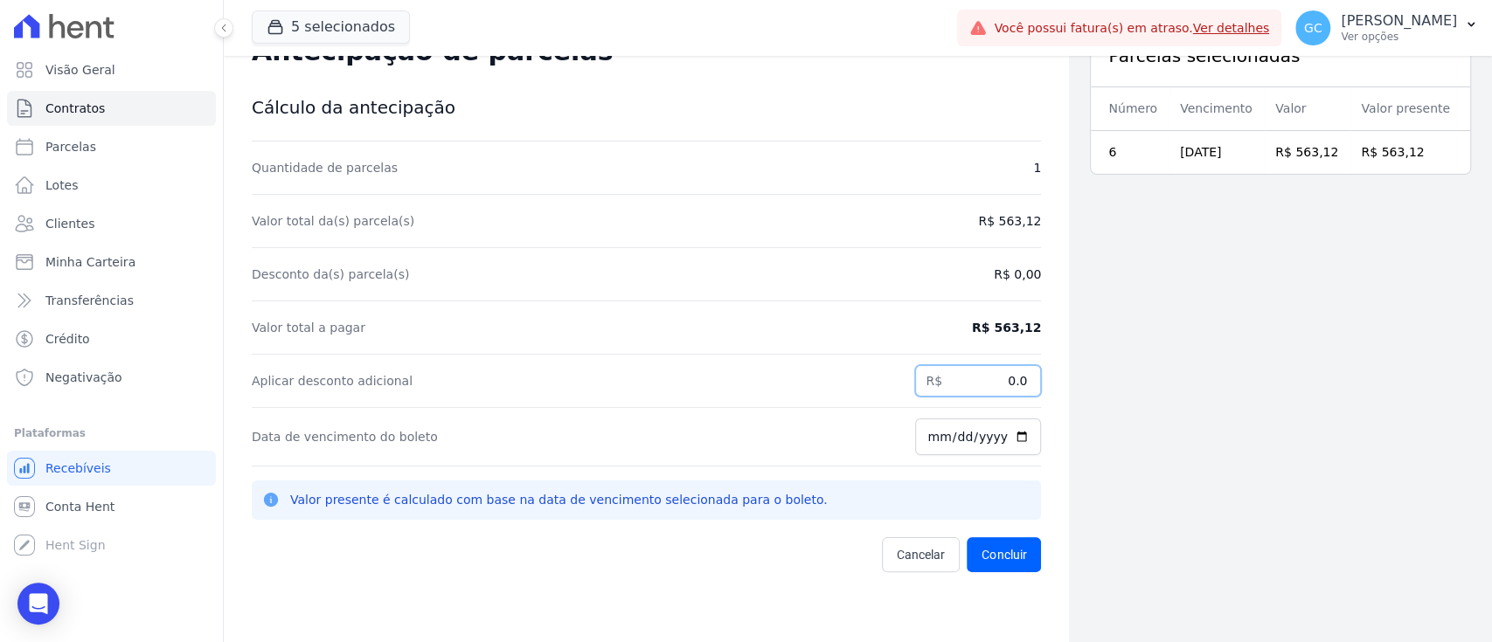
click at [1051, 382] on div "Contratos Contrato #94780029 Antecipação de parcelas Antecipação de parcelas Cá…" at bounding box center [646, 321] width 845 height 642
paste input "12.93"
type input "12.93"
click at [1197, 479] on div "Parcelas selecionadas Número Vencimento Valor Valor presente 6 [DATE] R$ 563,12…" at bounding box center [1280, 321] width 423 height 642
click at [1011, 437] on input "[DATE]" at bounding box center [978, 437] width 126 height 37
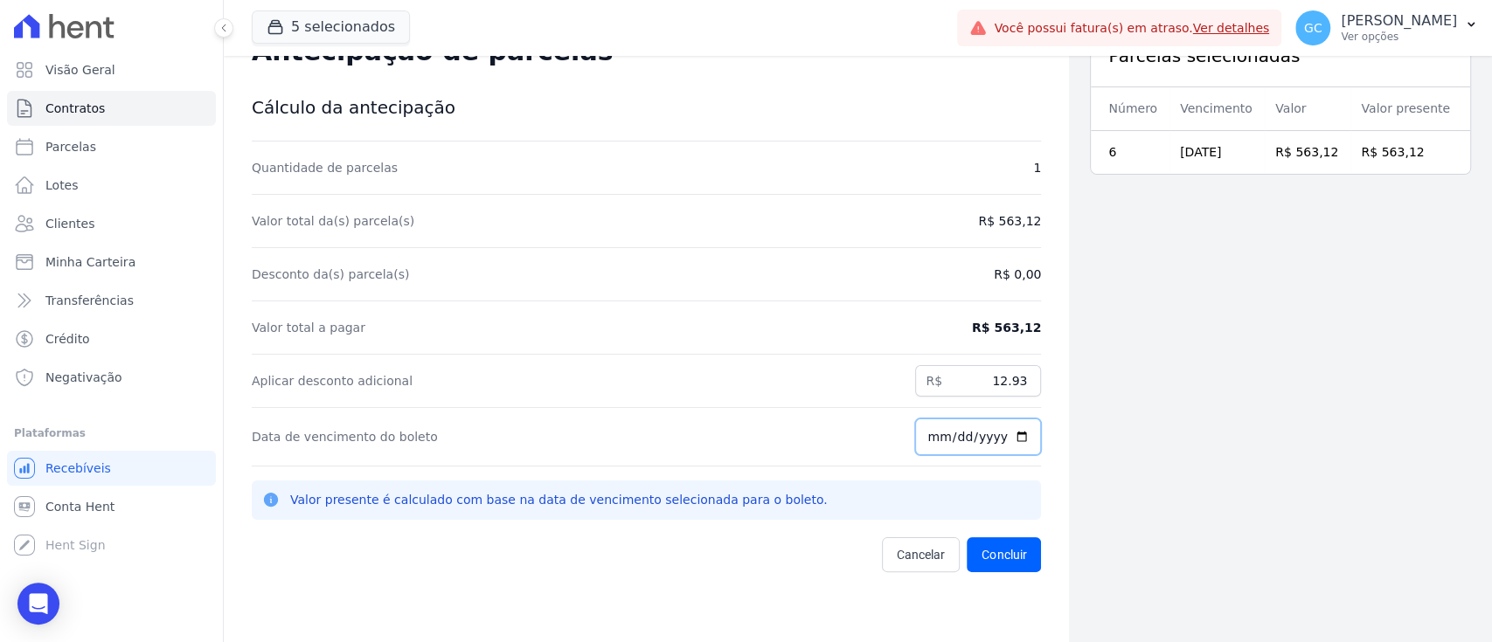
click at [1011, 437] on input "[DATE]" at bounding box center [978, 437] width 126 height 37
click at [1007, 566] on button "Concluir" at bounding box center [1004, 555] width 74 height 35
click at [1161, 538] on div "Parcelas selecionadas Número Vencimento Valor Valor presente 6 [DATE] R$ 563,12…" at bounding box center [1280, 321] width 423 height 642
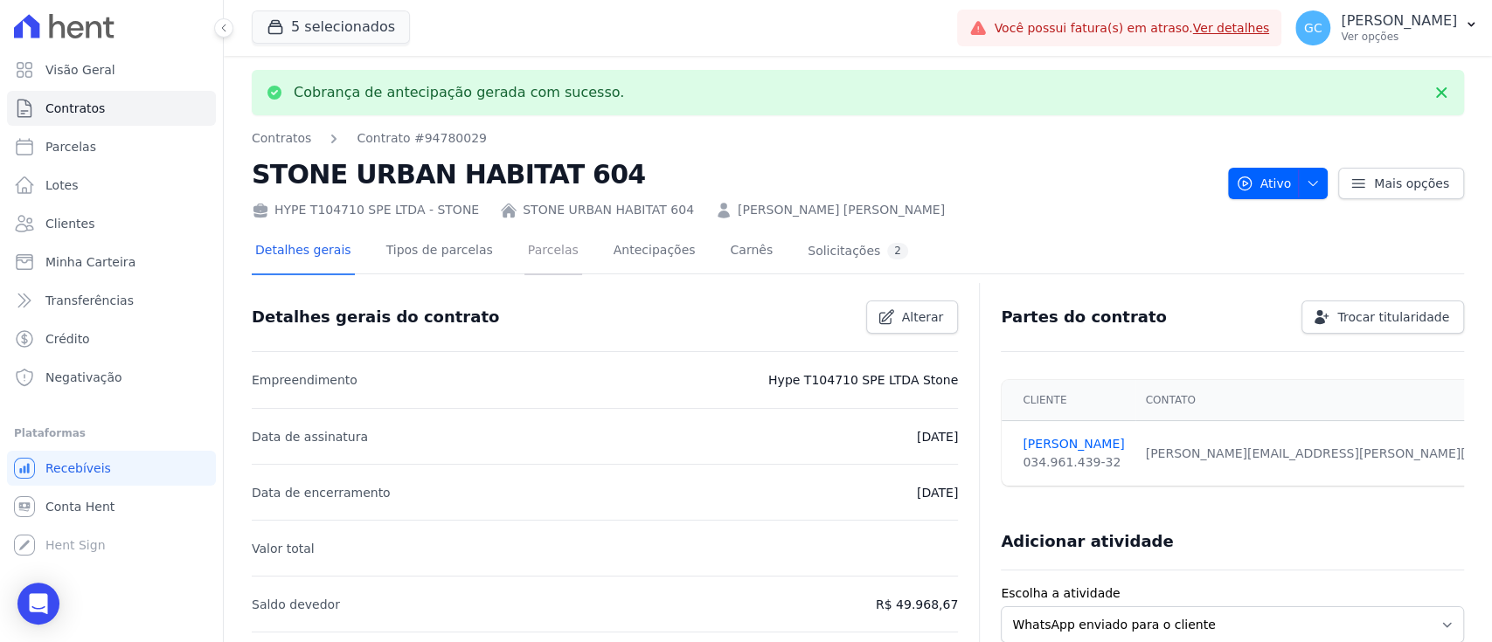
click at [545, 251] on link "Parcelas" at bounding box center [553, 252] width 58 height 46
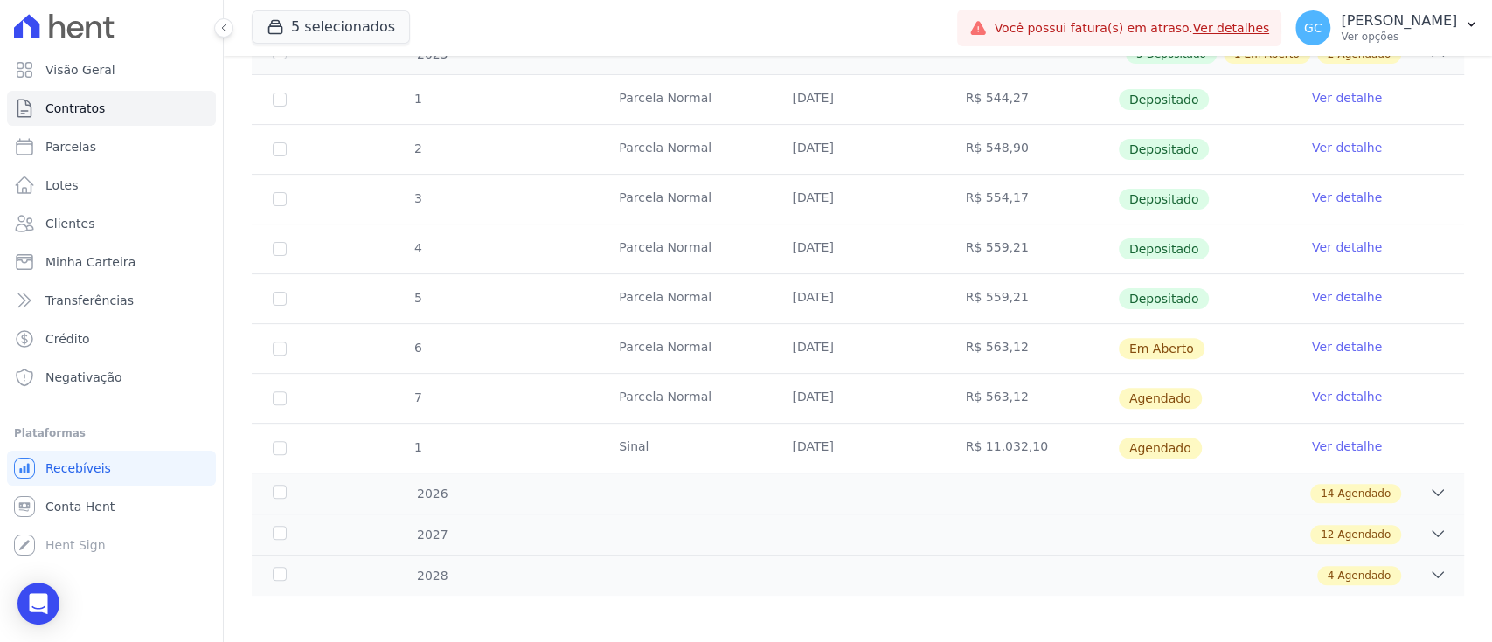
scroll to position [298, 0]
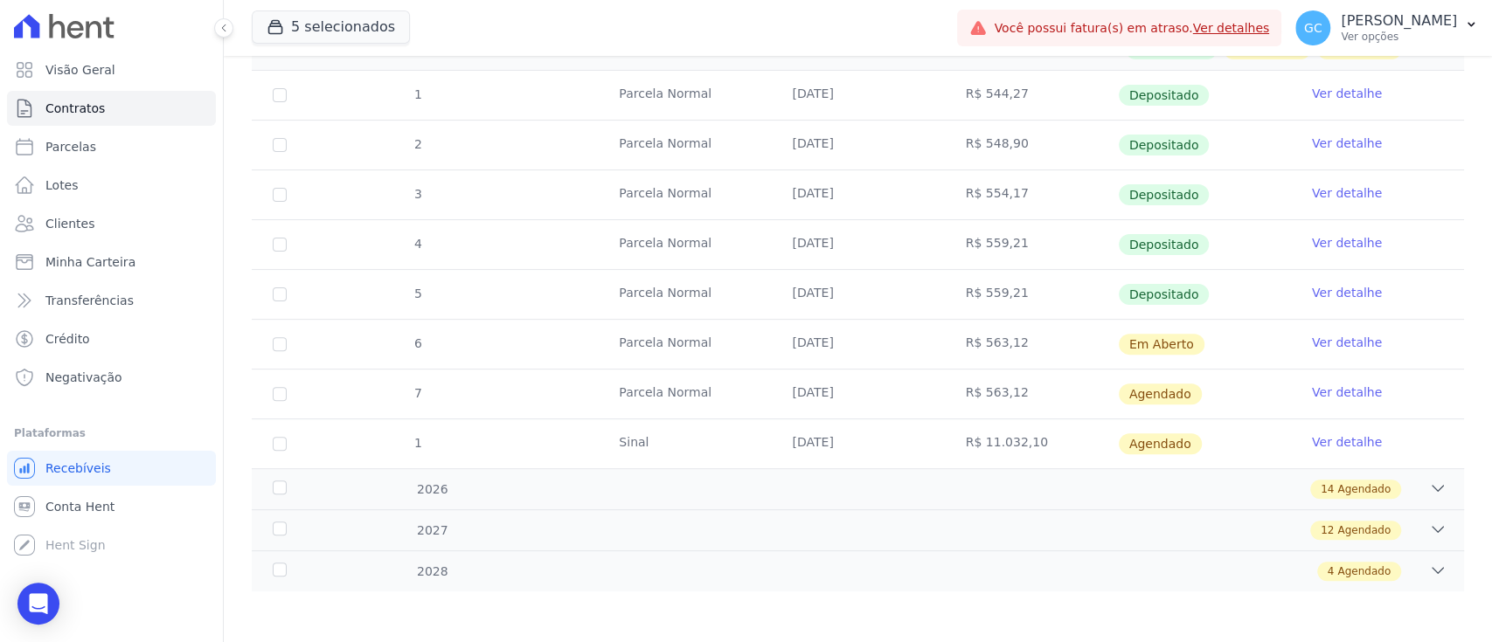
click at [1348, 339] on link "Ver detalhe" at bounding box center [1347, 342] width 70 height 17
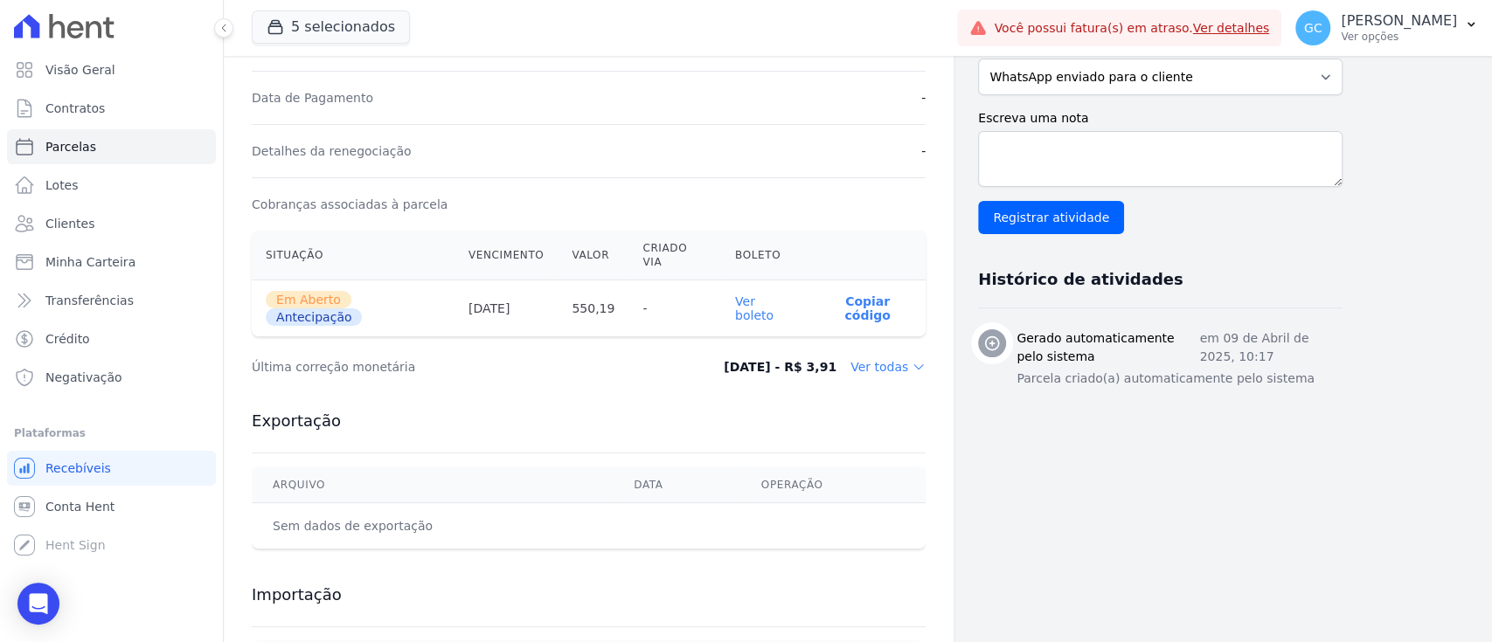
scroll to position [466, 0]
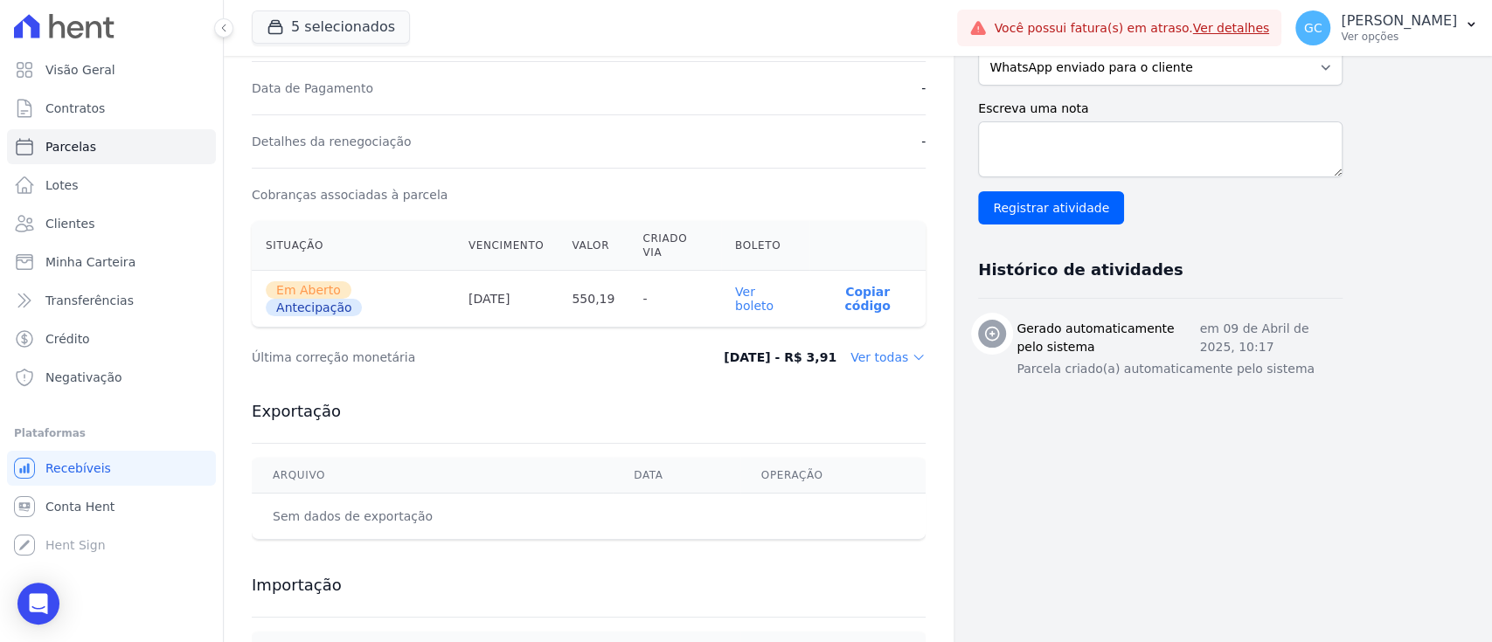
click at [769, 285] on link "Ver boleto" at bounding box center [754, 299] width 38 height 28
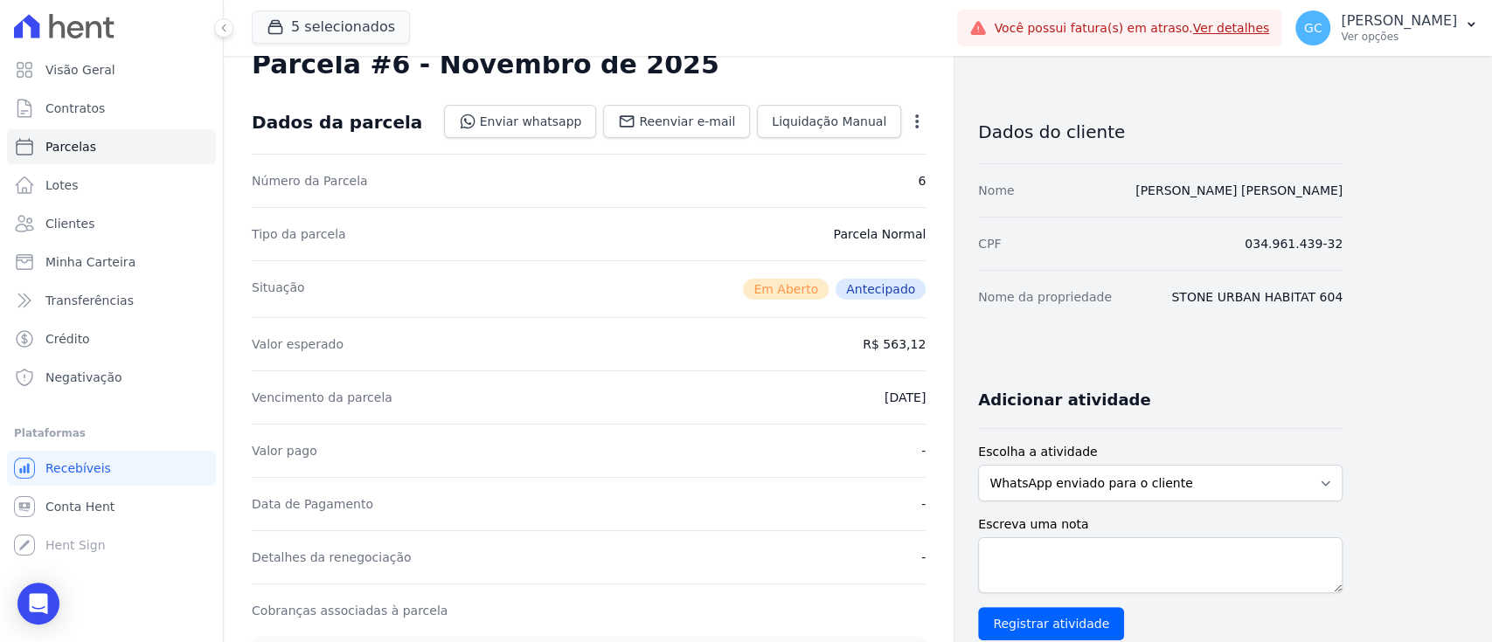
scroll to position [0, 0]
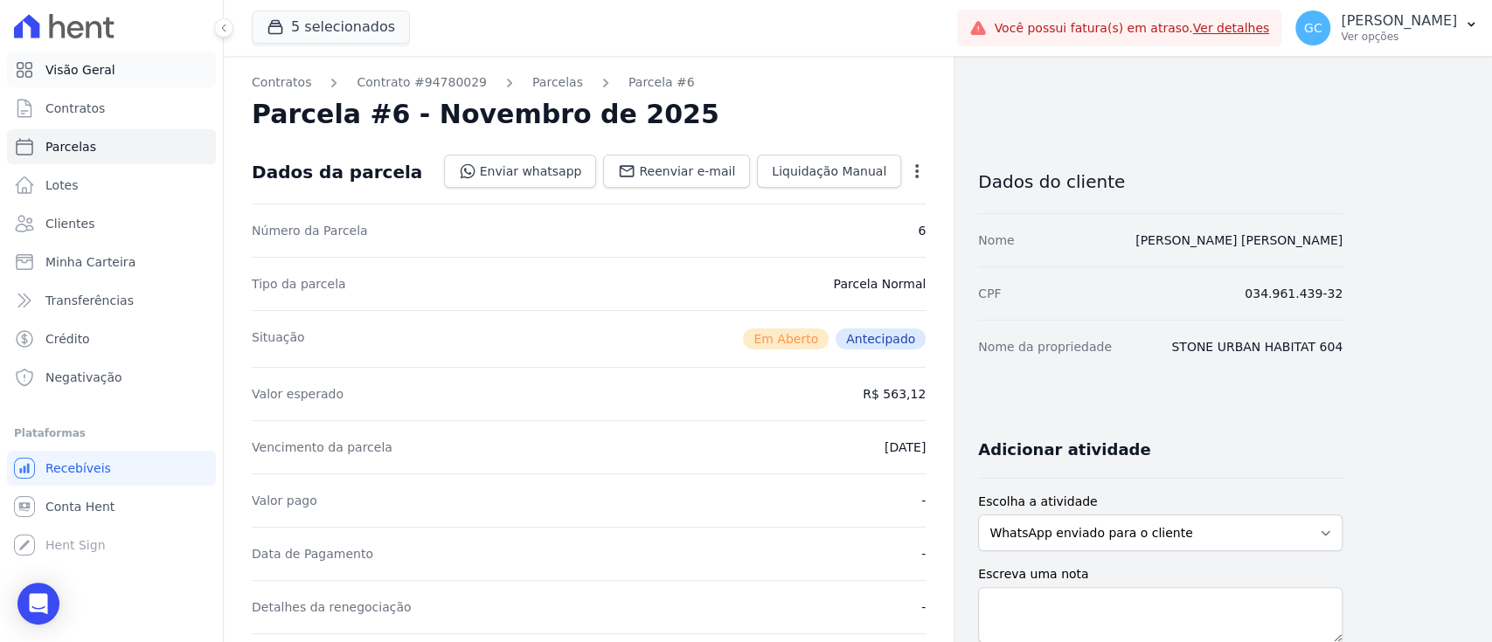
click at [91, 73] on span "Visão Geral" at bounding box center [80, 69] width 70 height 17
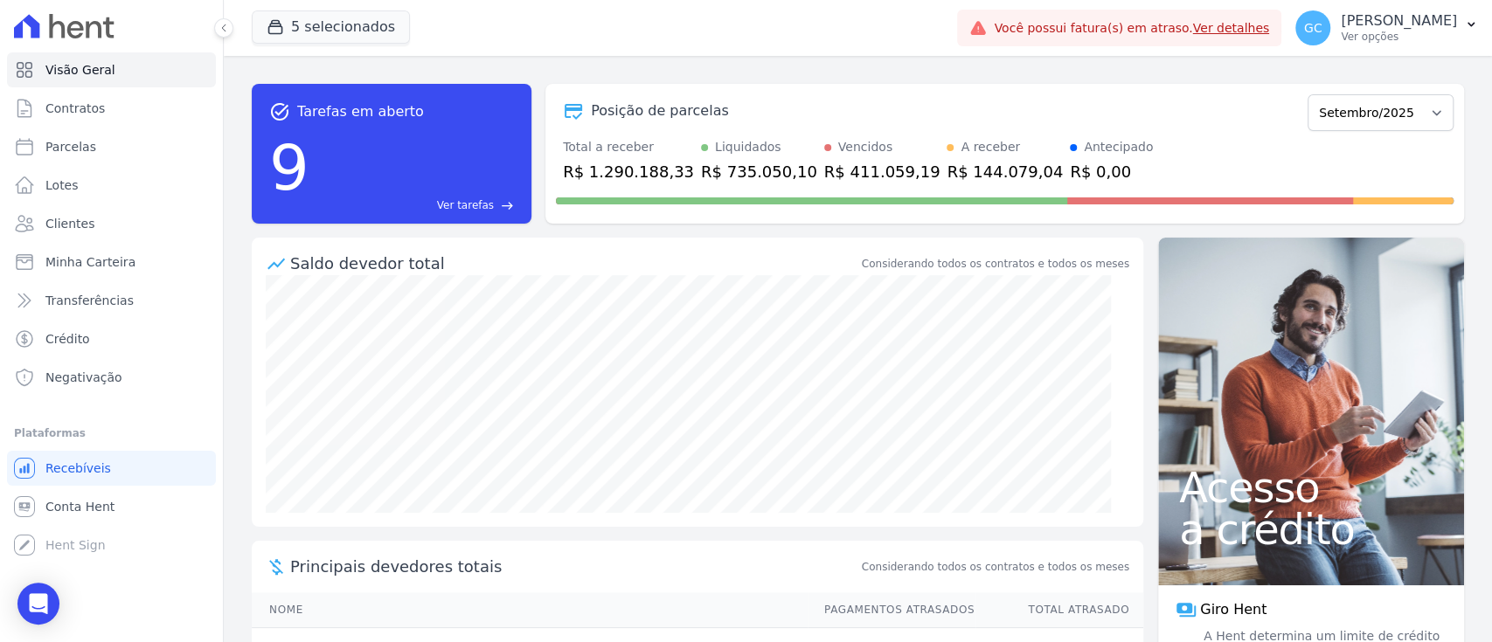
click at [347, 142] on div "9 Ver tarefas east" at bounding box center [391, 167] width 245 height 91
click at [482, 206] on span "Ver tarefas" at bounding box center [465, 206] width 57 height 16
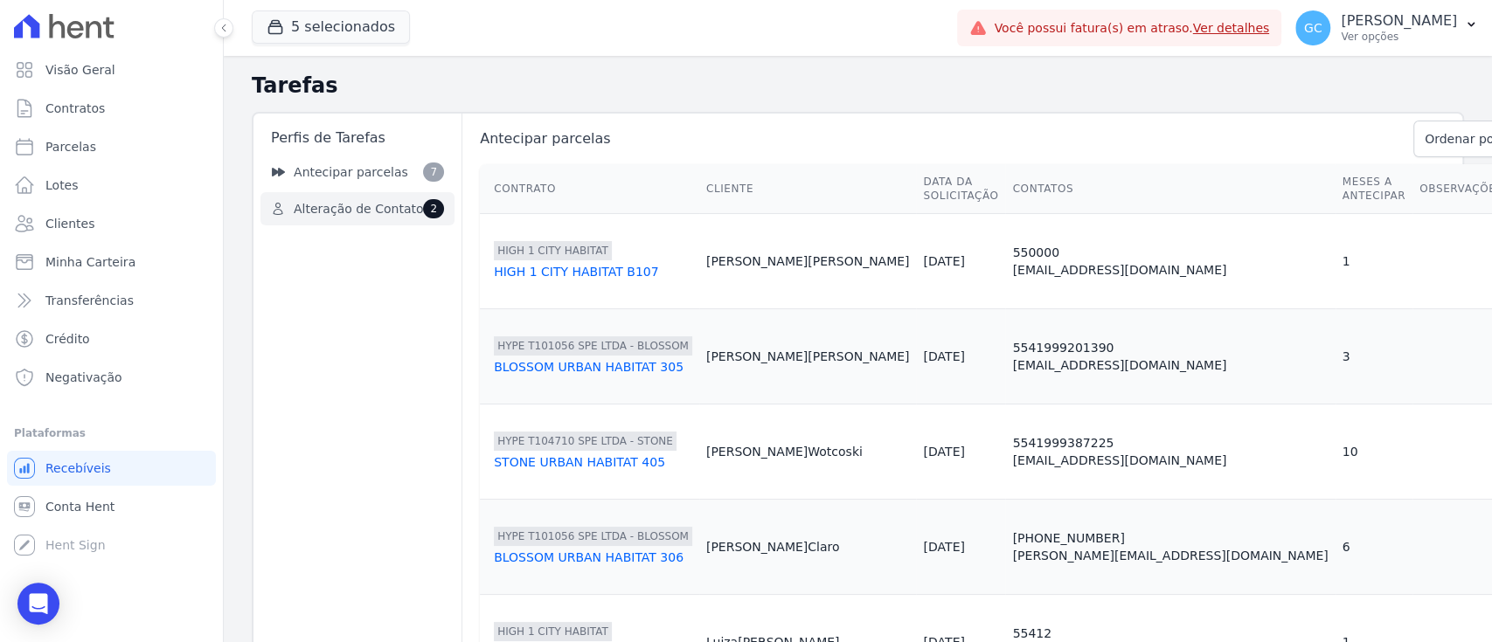
click at [401, 212] on span "Alteração de Contato" at bounding box center [358, 209] width 129 height 18
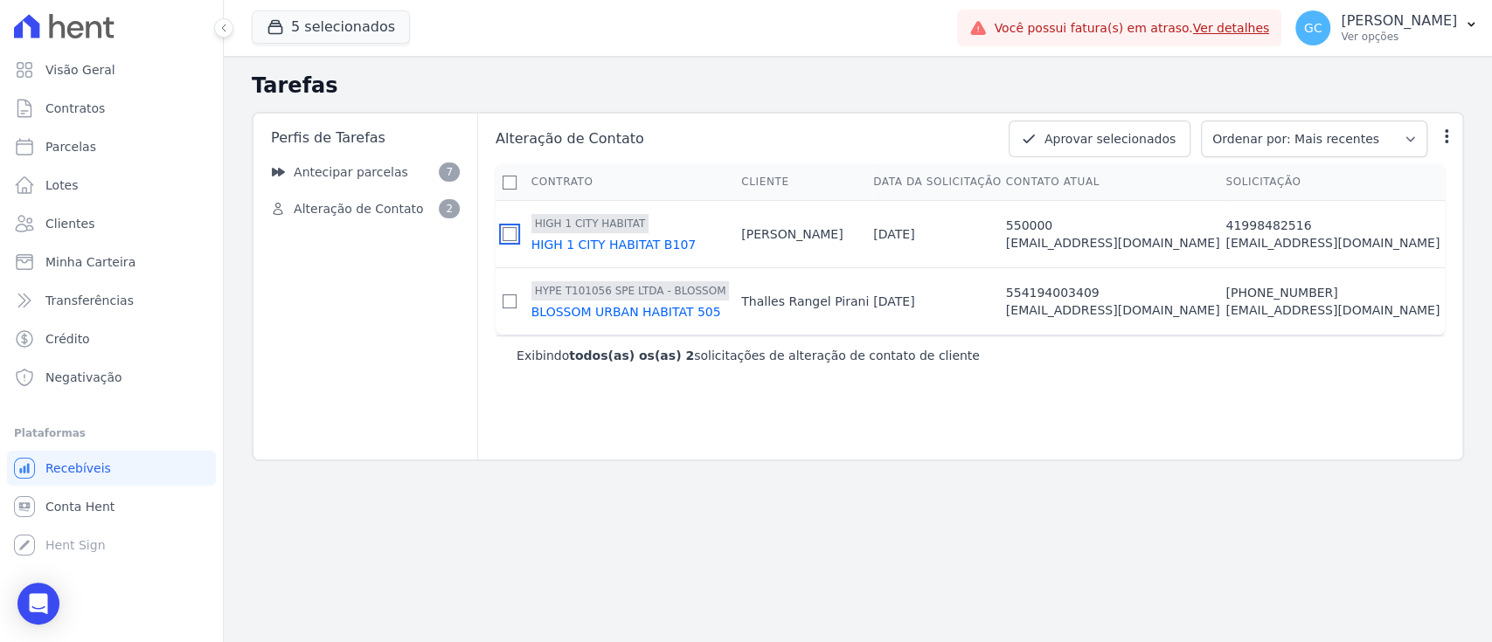
click at [514, 236] on input "checkbox" at bounding box center [510, 234] width 14 height 14
checkbox input "true"
click at [510, 312] on td at bounding box center [510, 300] width 29 height 67
click at [507, 309] on input "checkbox" at bounding box center [510, 302] width 14 height 14
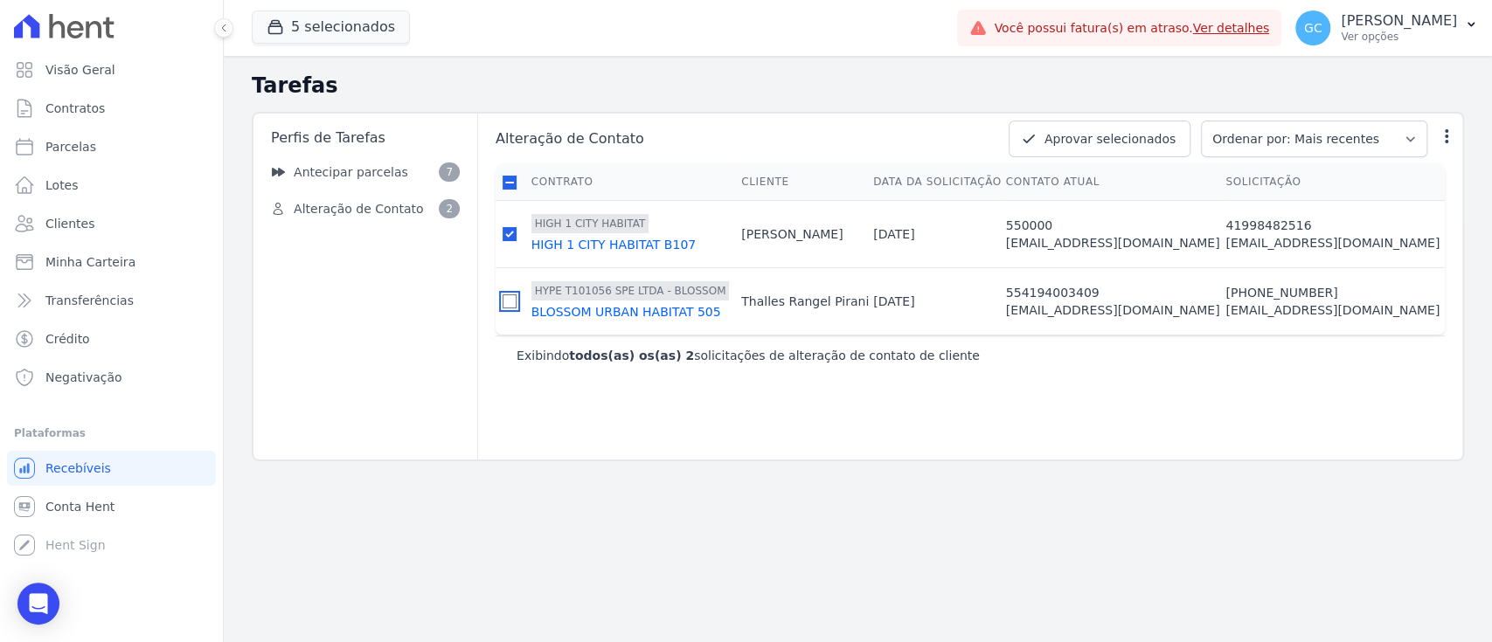
checkbox input "true"
click at [1190, 133] on button "Aprovar selecionados" at bounding box center [1100, 139] width 182 height 37
click at [1173, 136] on button "Aprovar selecionados" at bounding box center [1100, 139] width 182 height 37
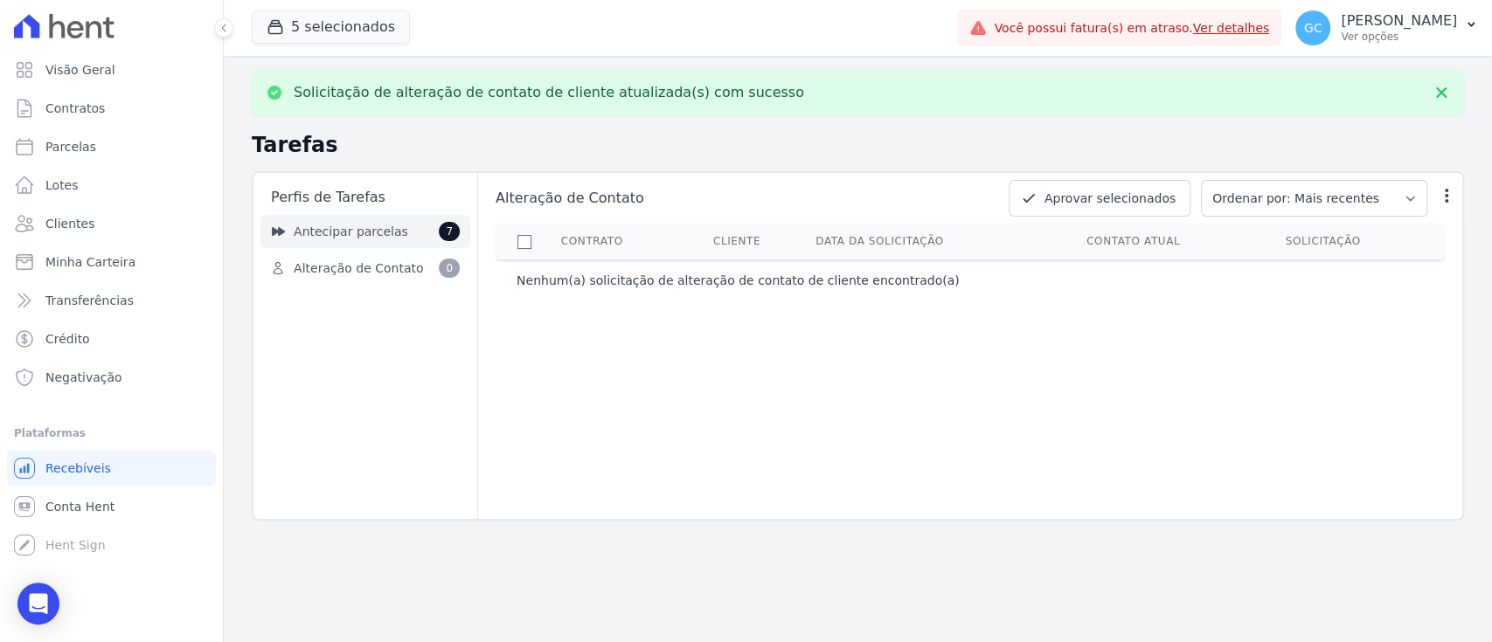
click at [411, 245] on link "Antecipar parcelas 7" at bounding box center [365, 231] width 210 height 33
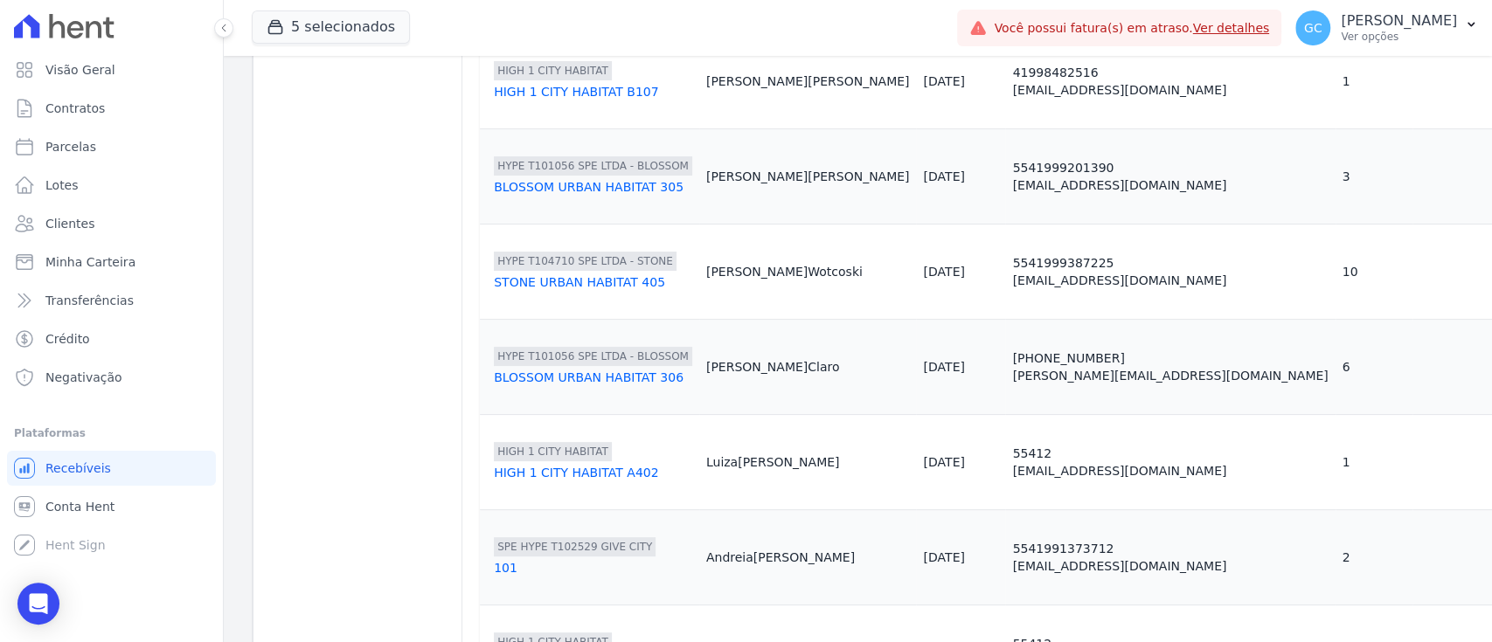
scroll to position [296, 0]
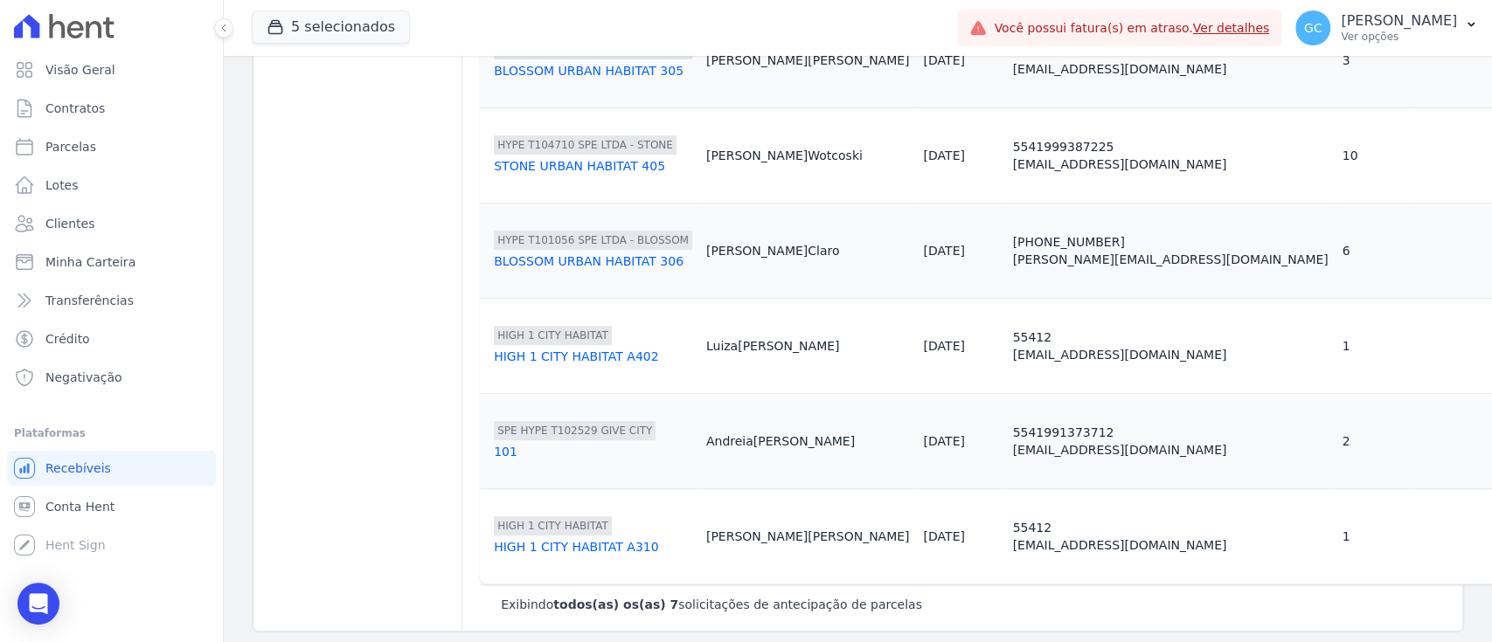
click at [711, 534] on div "[PERSON_NAME]" at bounding box center [808, 536] width 204 height 17
copy tr "[PERSON_NAME]"
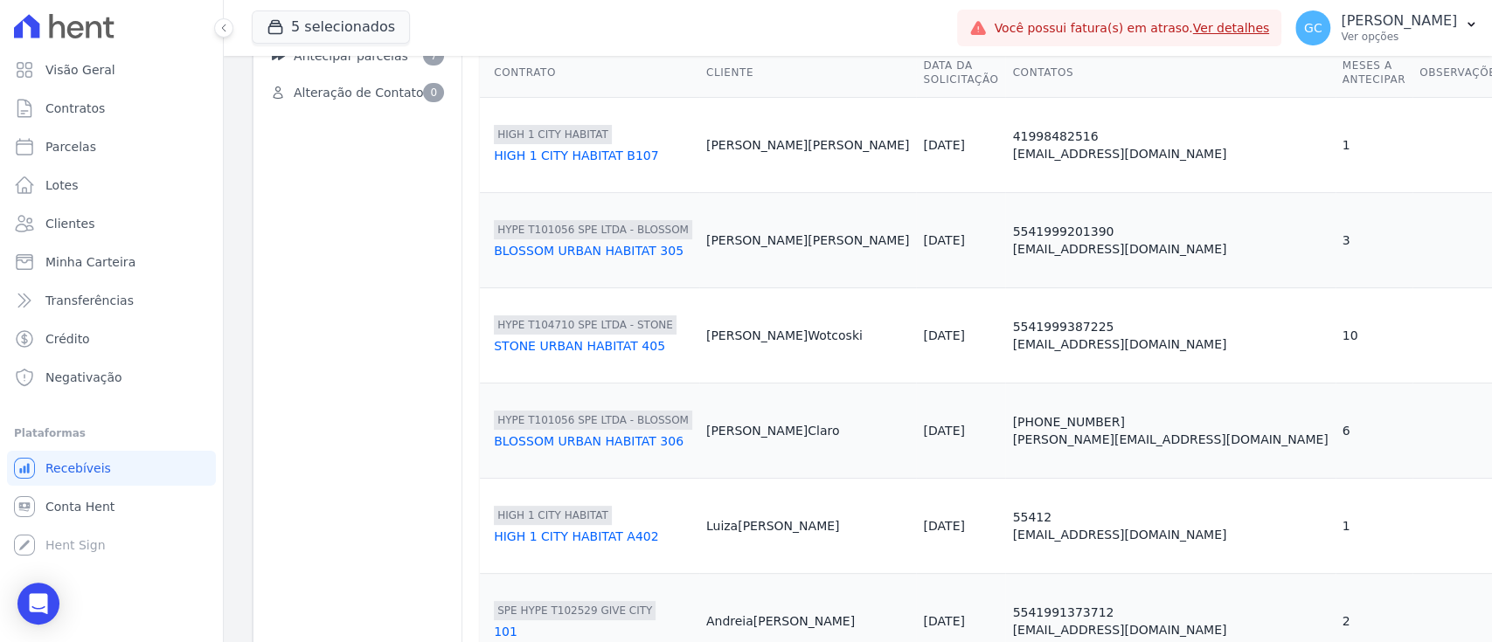
scroll to position [0, 0]
